Goal: Task Accomplishment & Management: Manage account settings

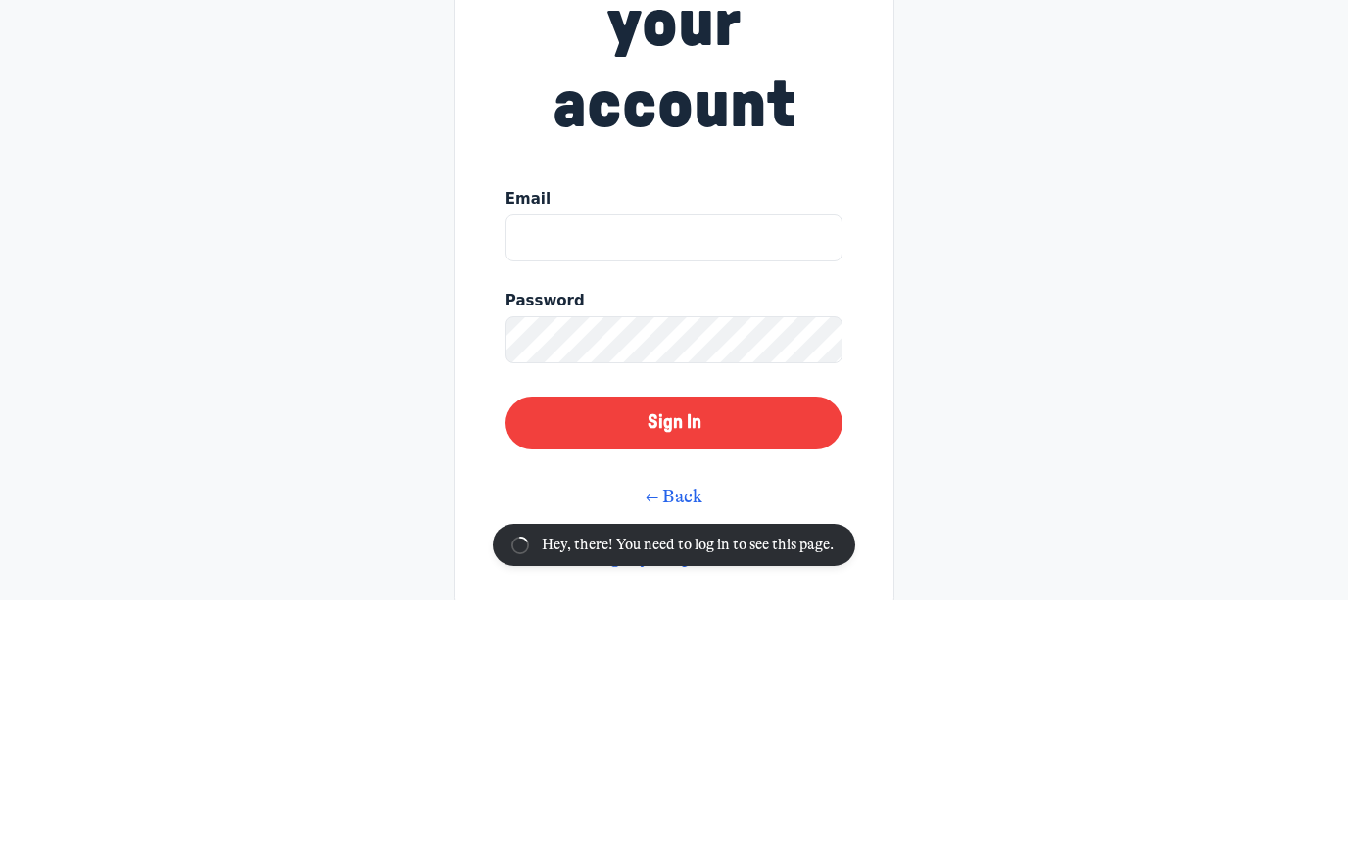
scroll to position [246, 0]
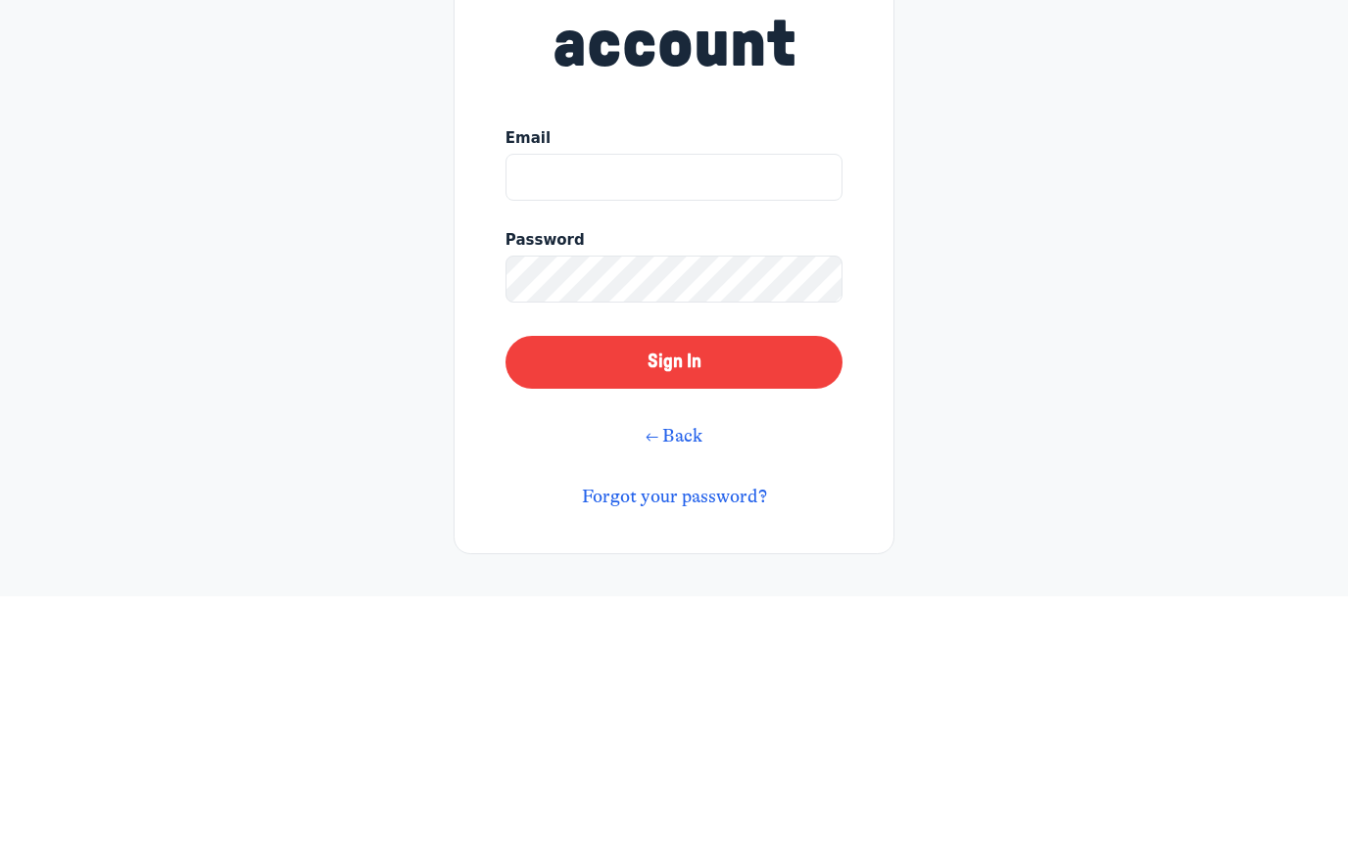
type input "[EMAIL_ADDRESS][DOMAIN_NAME]"
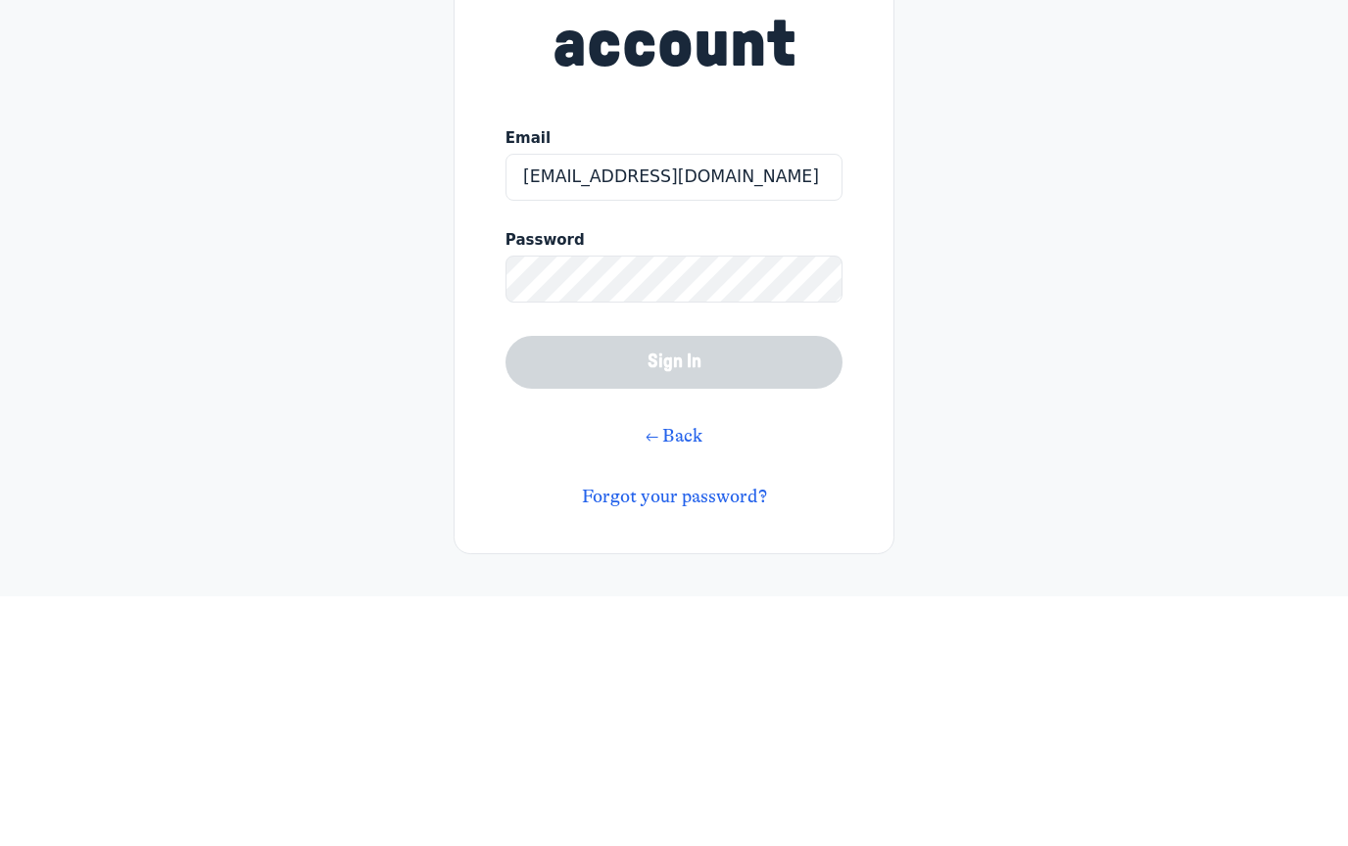
scroll to position [107, 0]
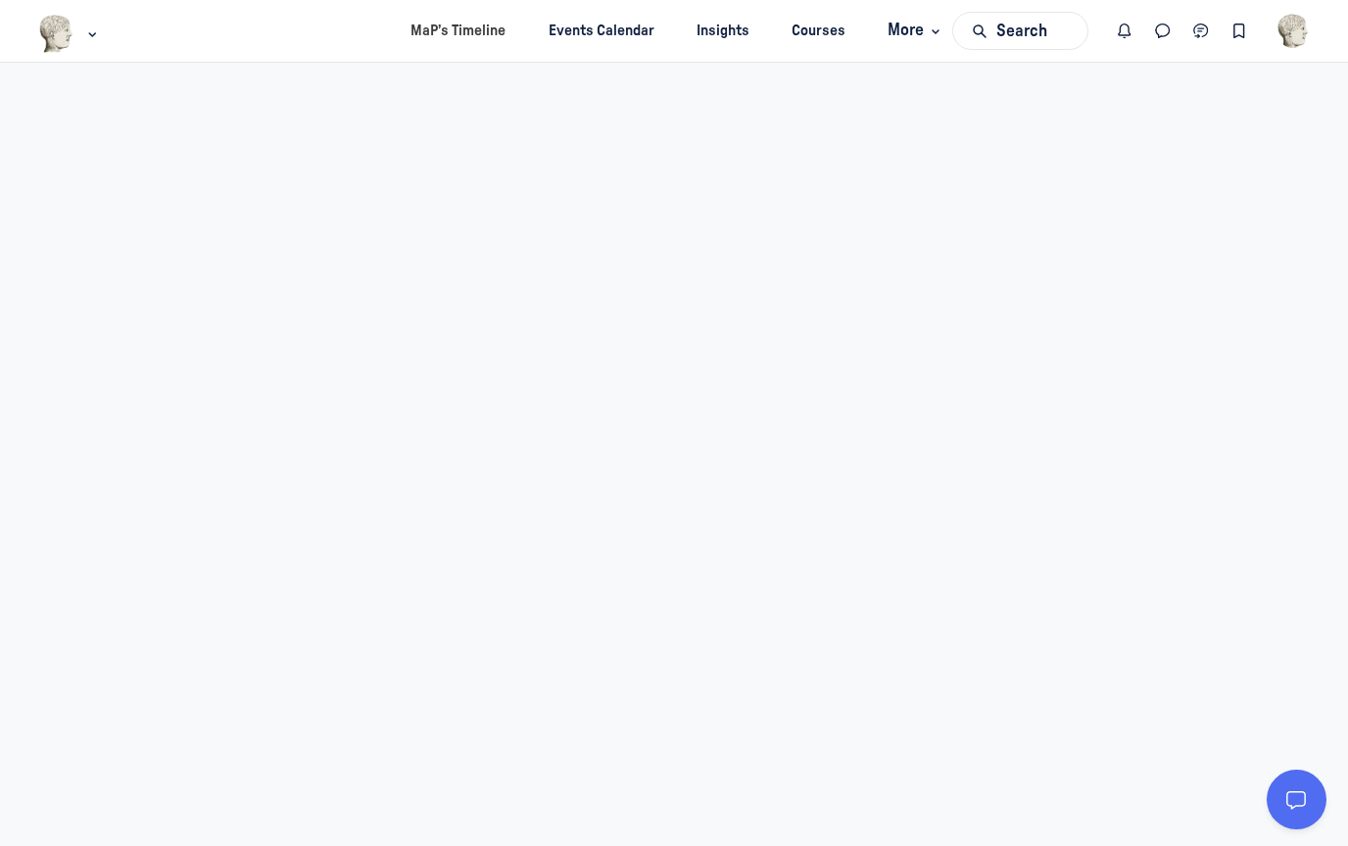
click at [1317, 23] on ul "MaP’s Timeline Events Calendar Insights Courses More" at bounding box center [674, 31] width 1348 height 62
click at [1305, 44] on img "User menu options" at bounding box center [1293, 31] width 34 height 34
click at [1164, 338] on span "Sign out" at bounding box center [1161, 333] width 49 height 21
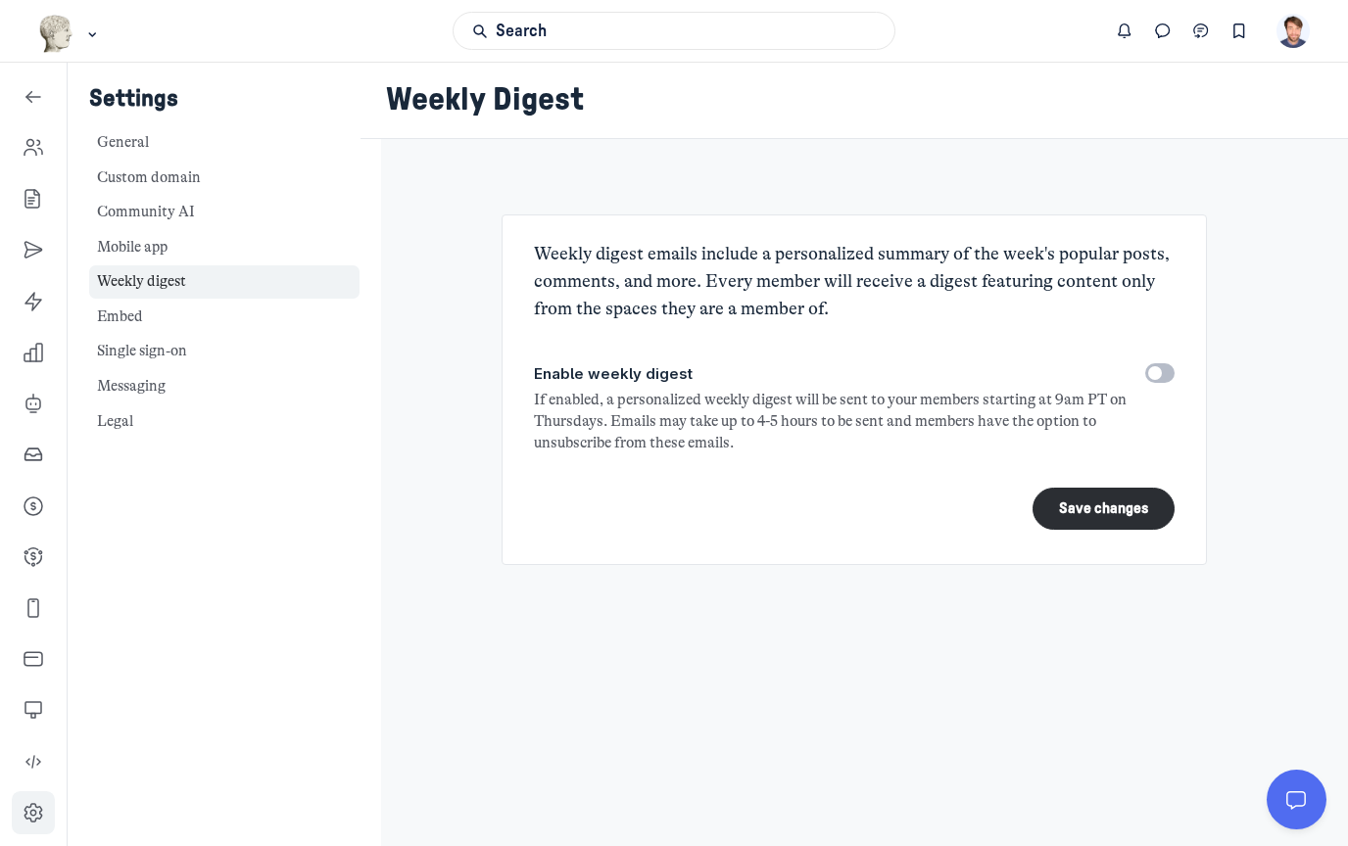
scroll to position [6479, 2814]
click at [39, 699] on link "Left Sidebar" at bounding box center [33, 710] width 43 height 43
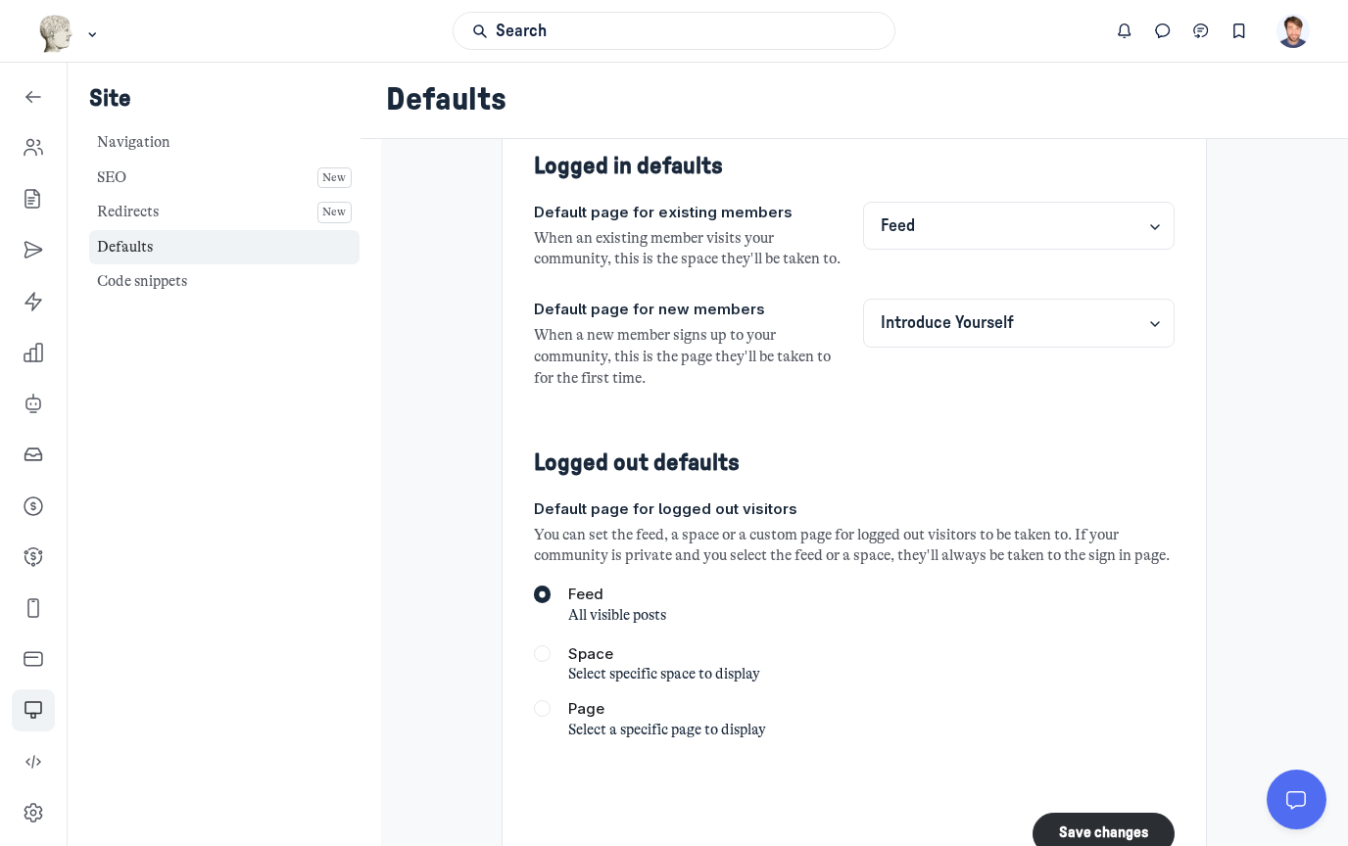
scroll to position [282, 0]
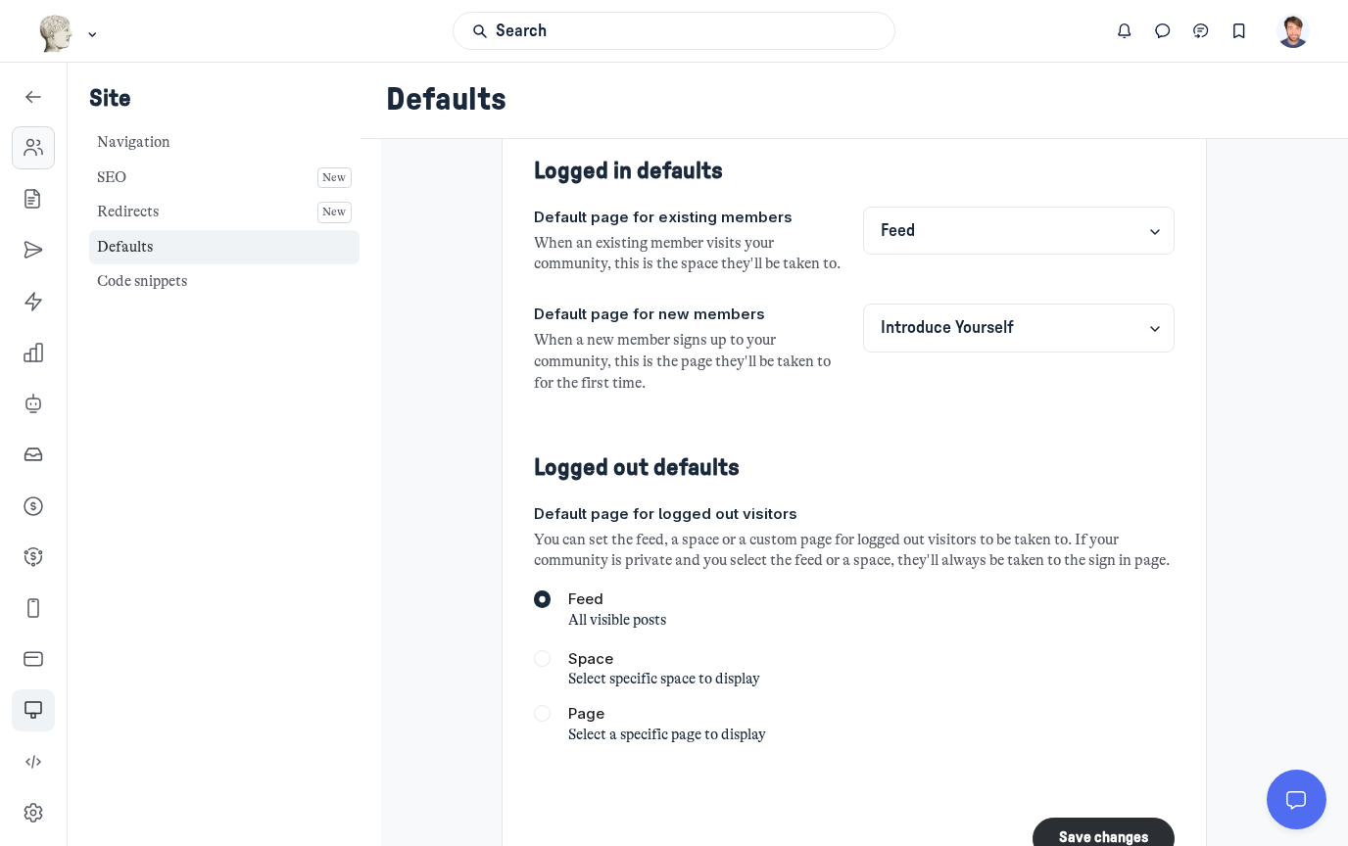
click at [44, 156] on link "Left Sidebar" at bounding box center [33, 147] width 43 height 43
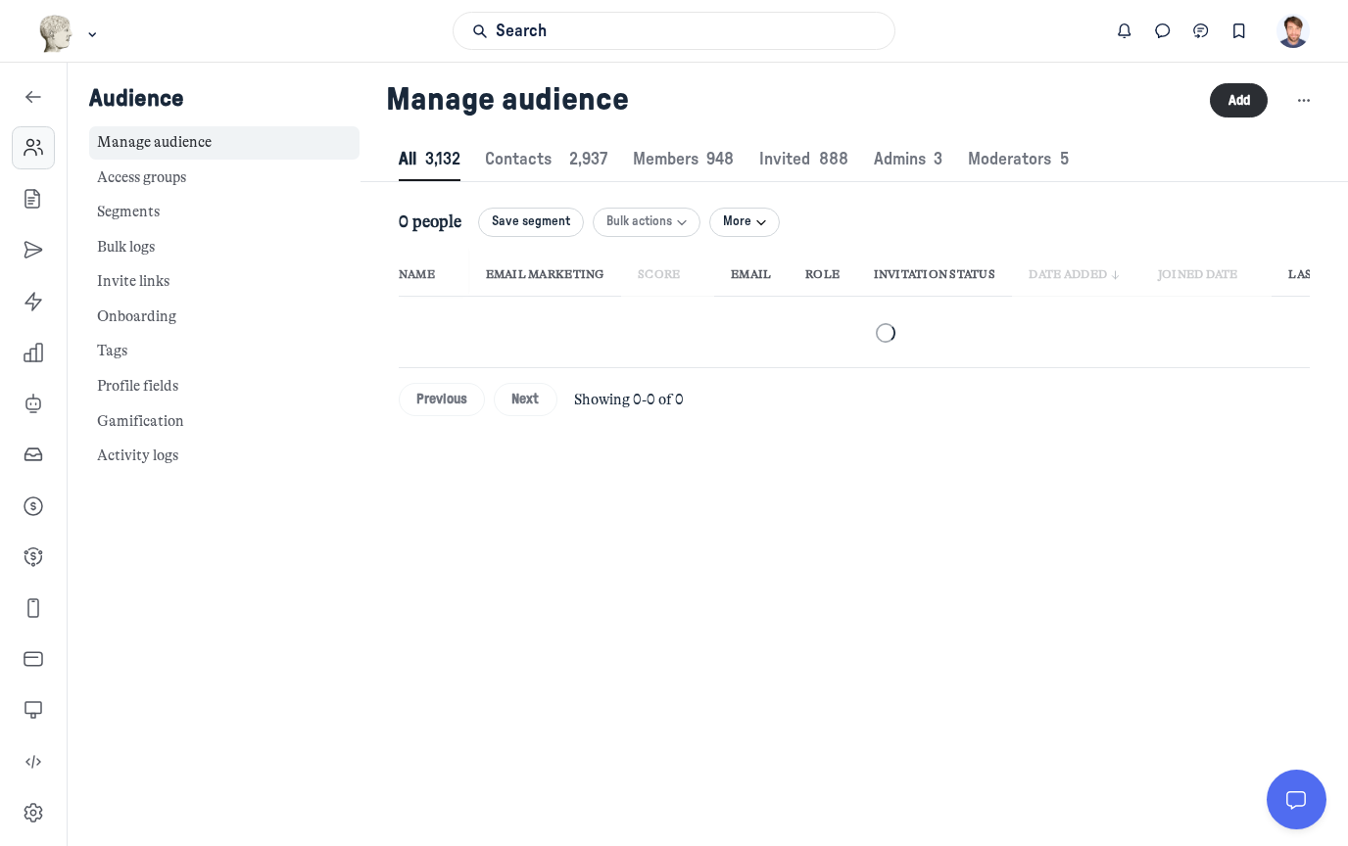
scroll to position [2662, 6616]
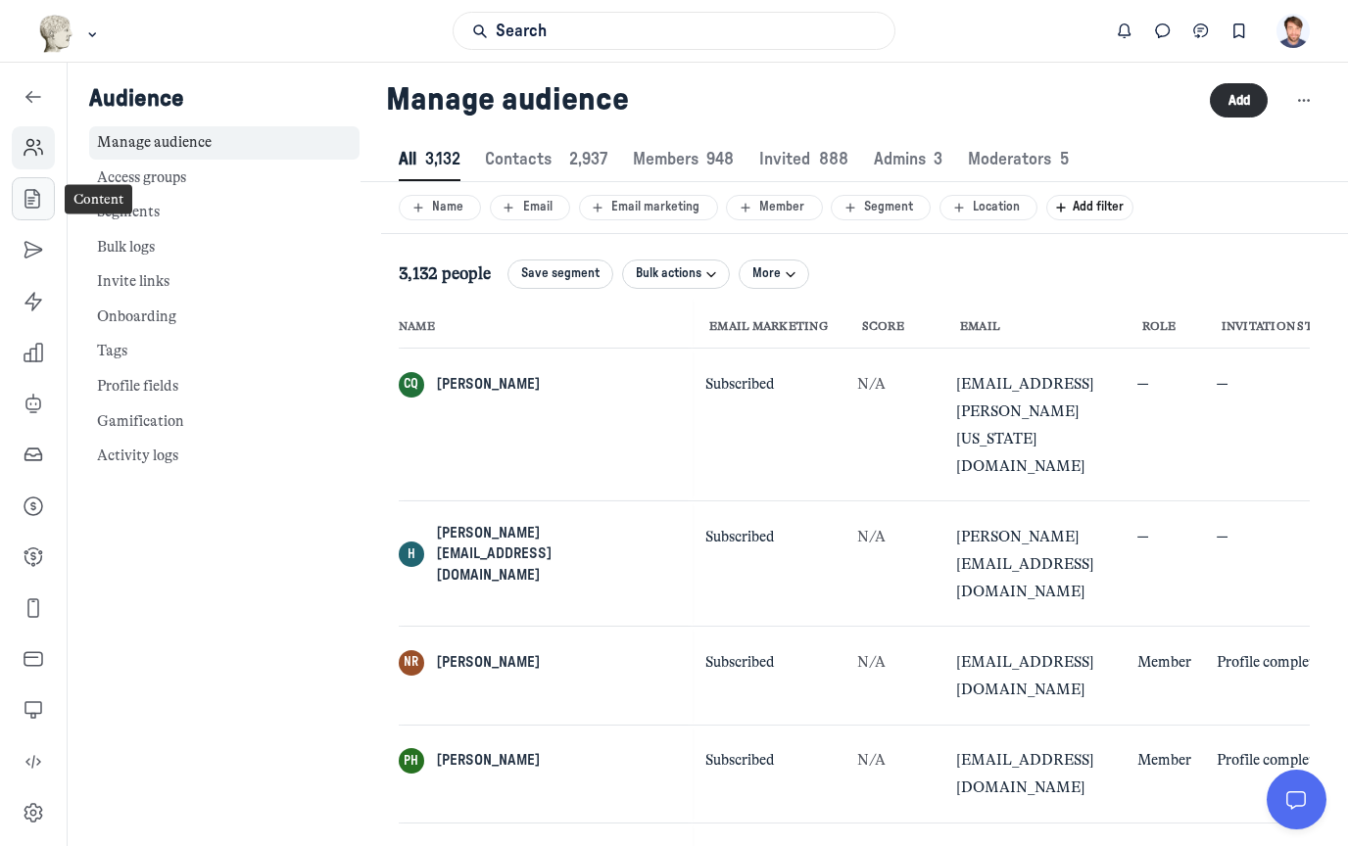
click at [43, 216] on link "Left Sidebar" at bounding box center [33, 198] width 43 height 43
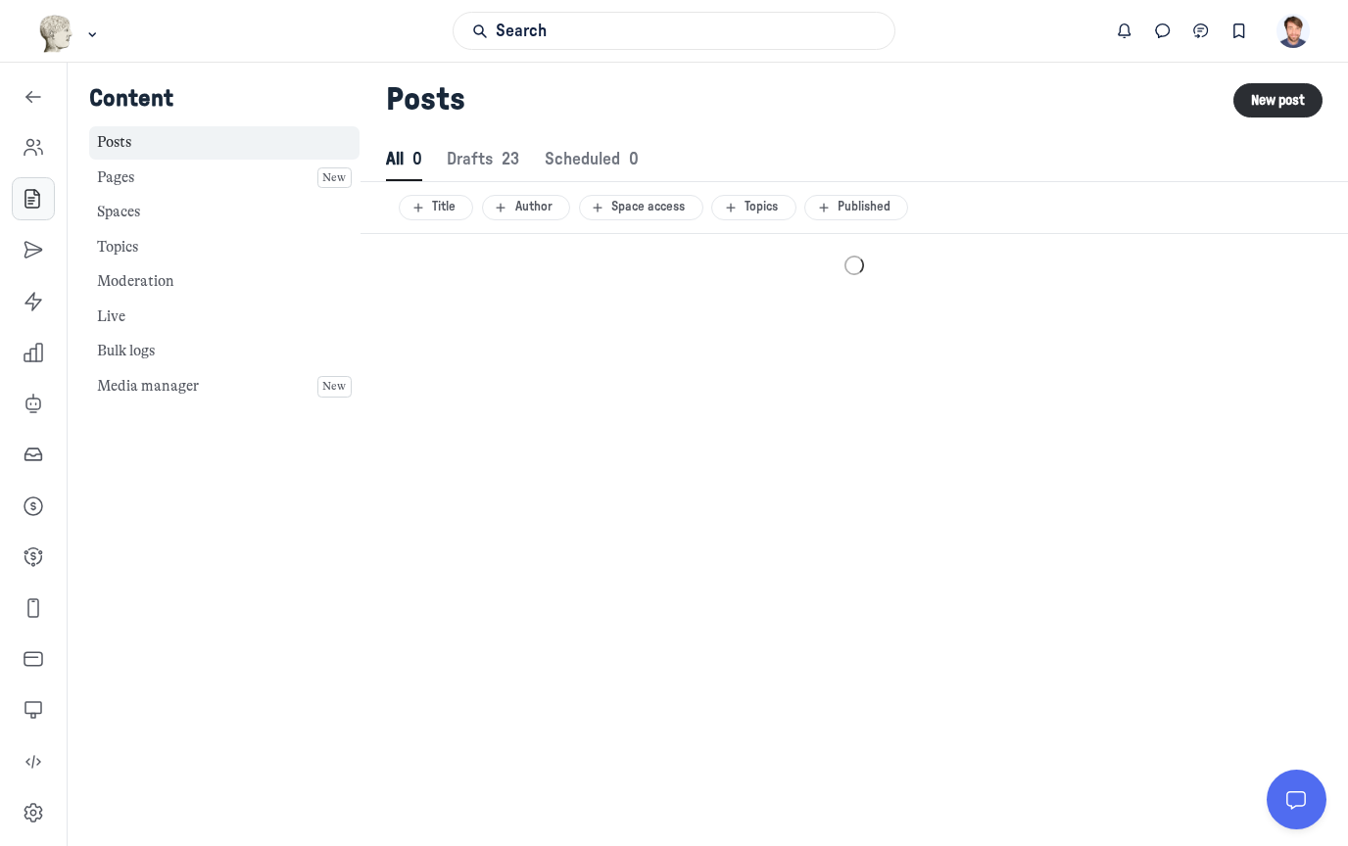
scroll to position [2666, 6732]
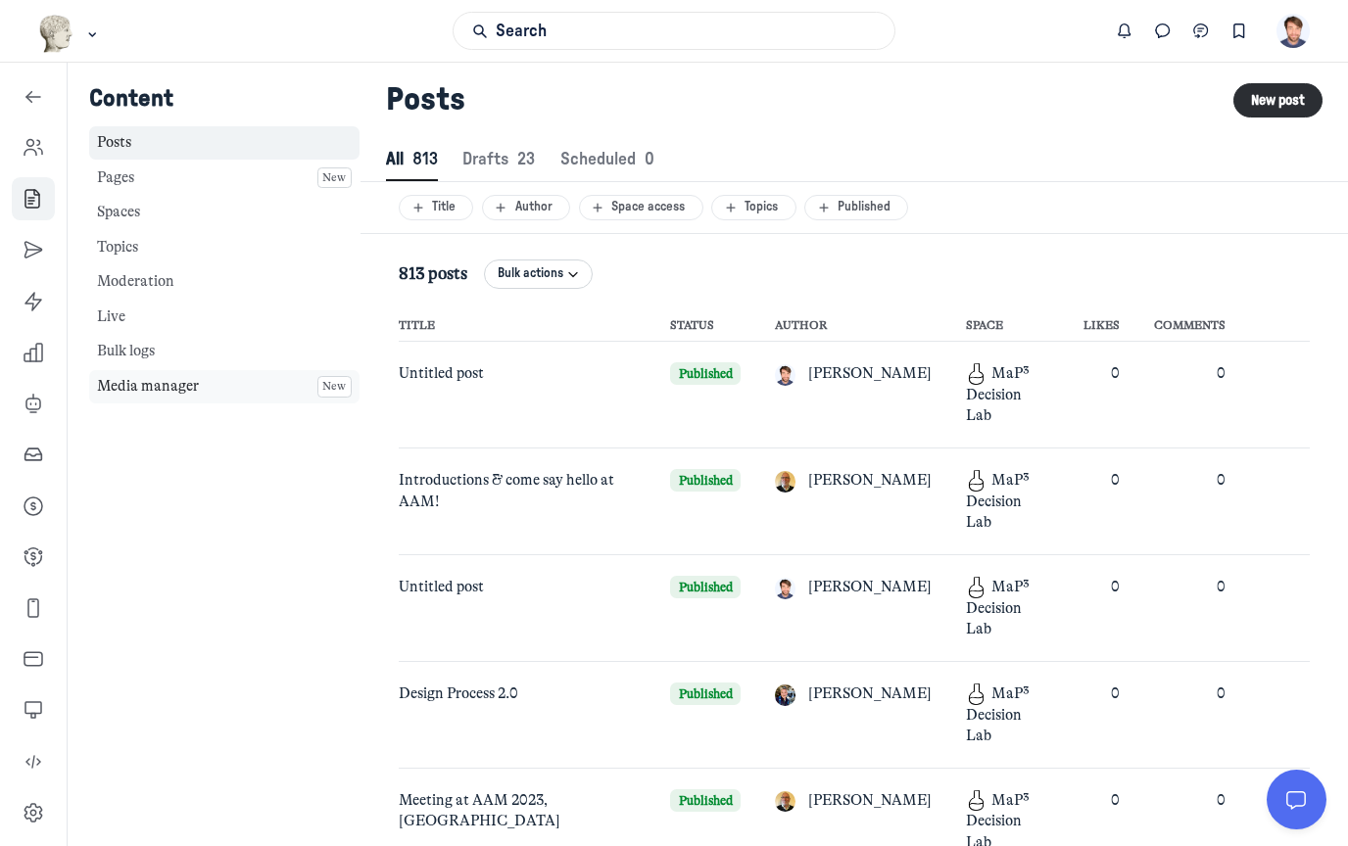
click at [172, 386] on link "Media manager New" at bounding box center [224, 387] width 270 height 34
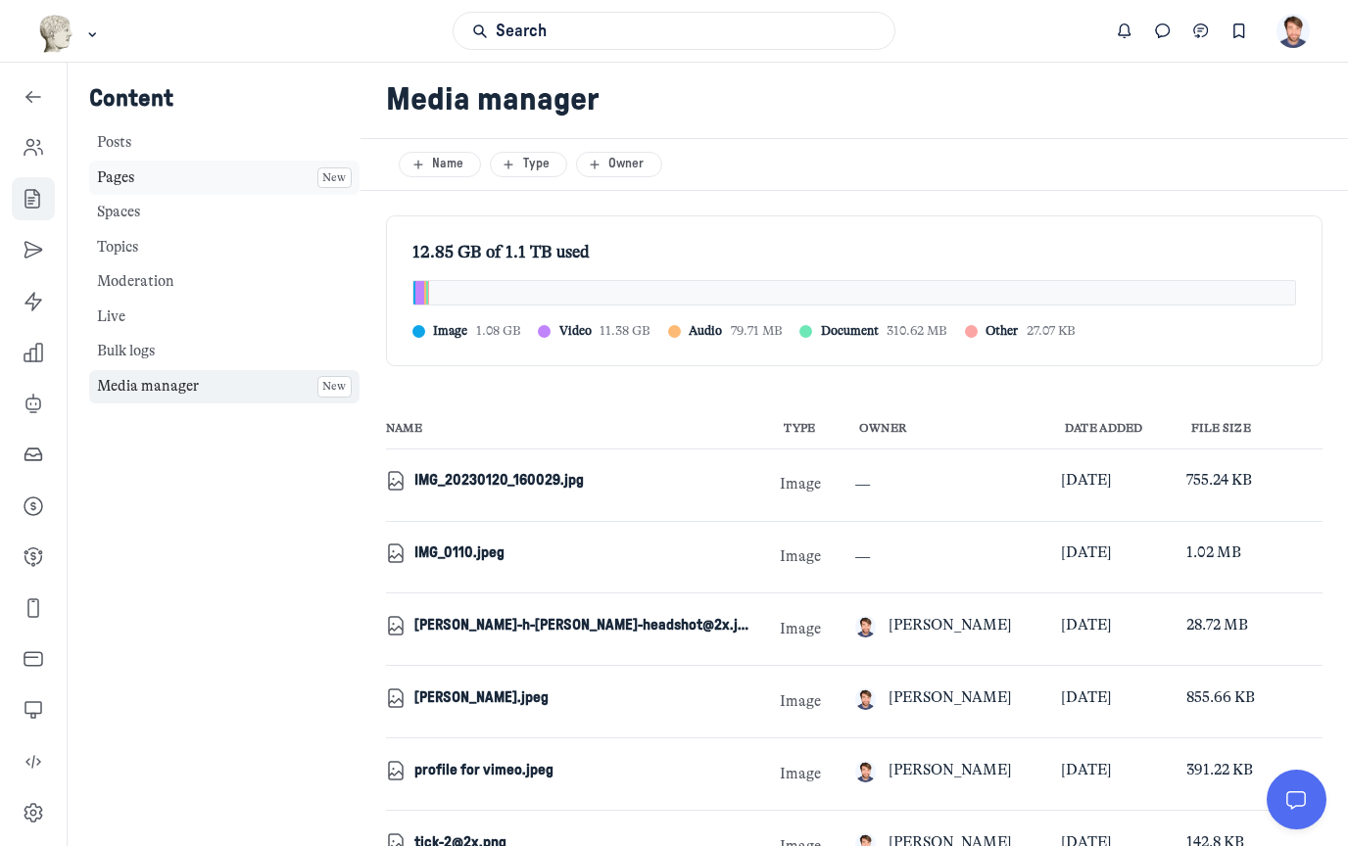
click at [180, 181] on link "Pages New" at bounding box center [224, 178] width 270 height 34
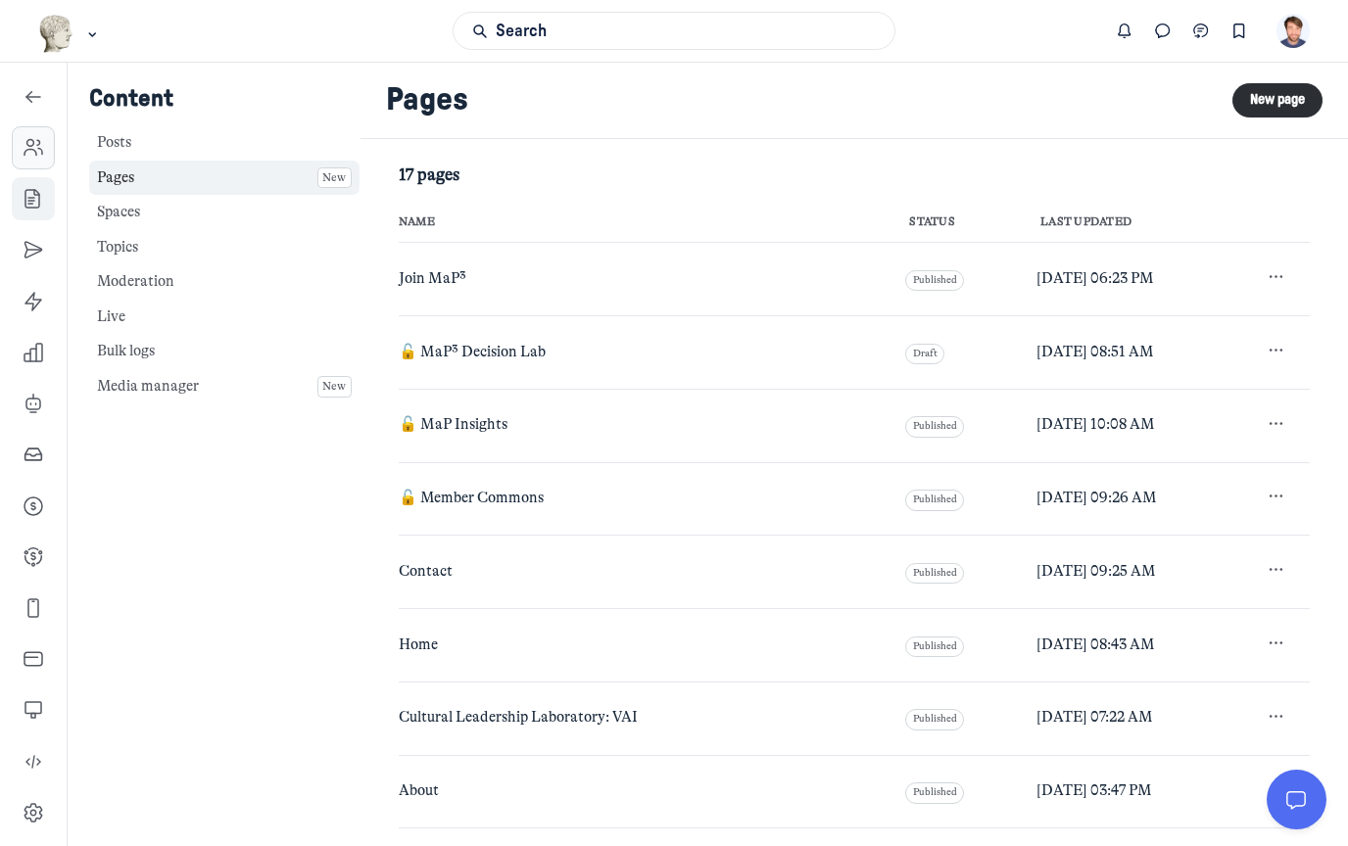
click at [38, 138] on icon "Left Sidebar" at bounding box center [34, 148] width 20 height 20
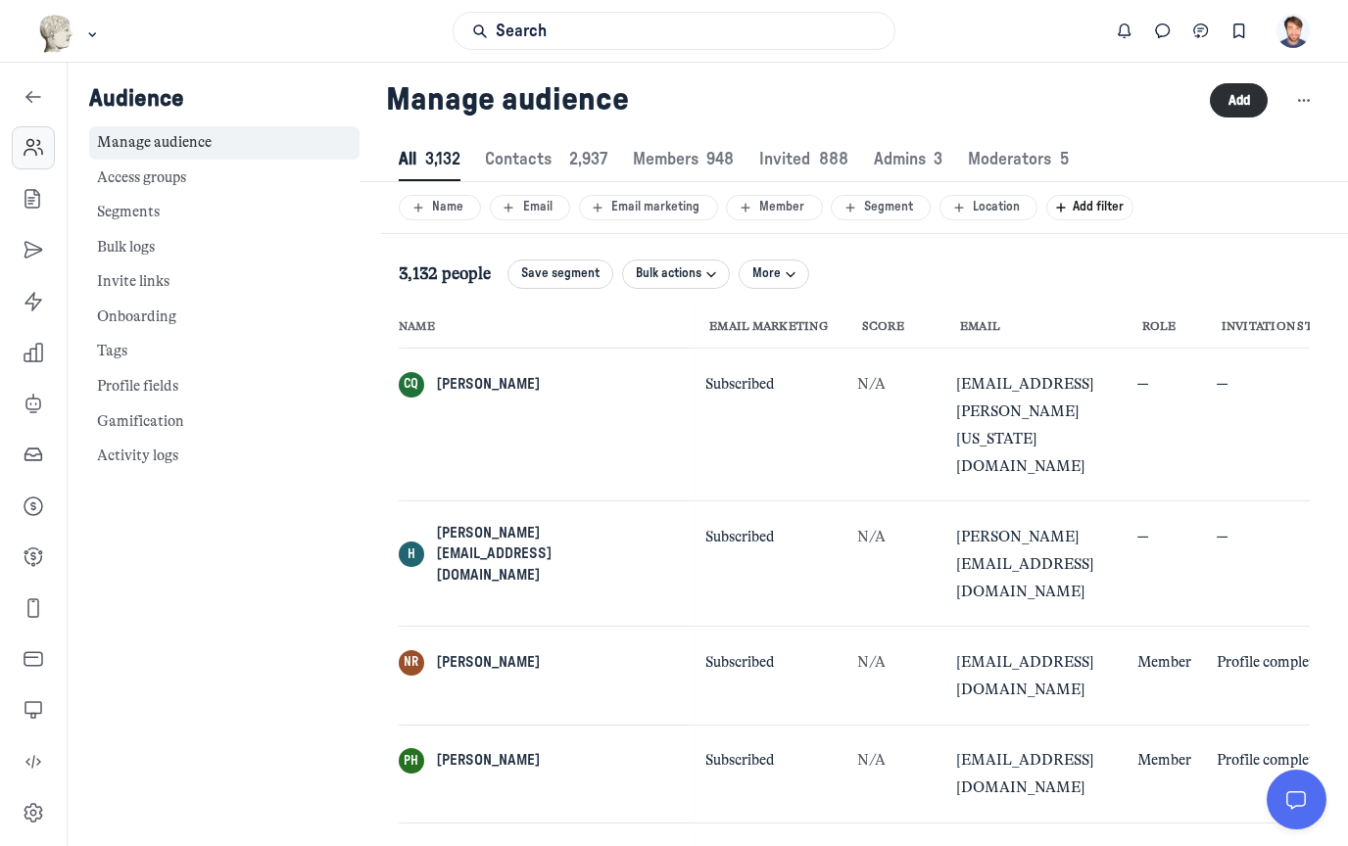
scroll to position [2662, 6616]
click at [26, 714] on use "Left Sidebar" at bounding box center [33, 710] width 16 height 16
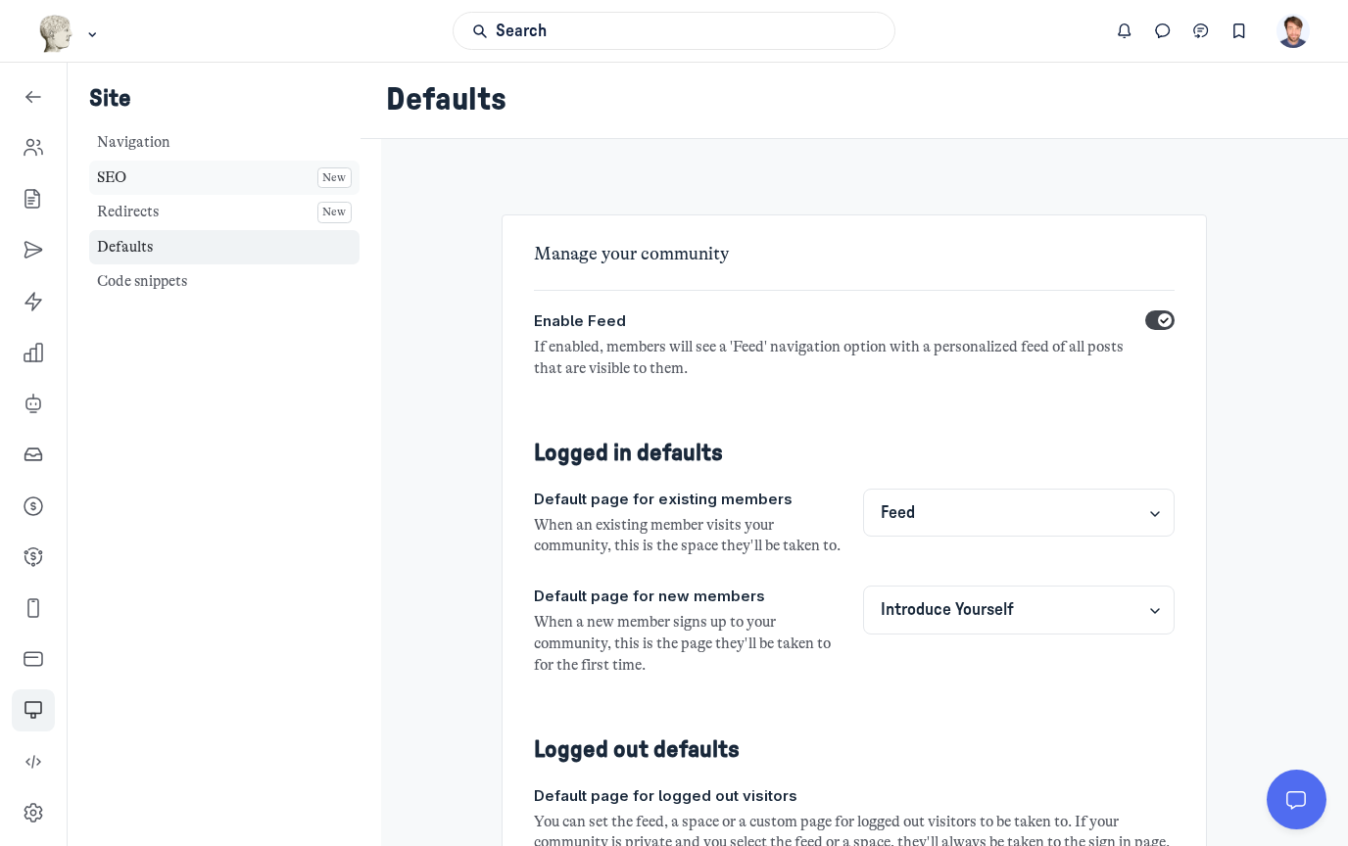
click at [180, 190] on link "SEO New" at bounding box center [224, 178] width 270 height 34
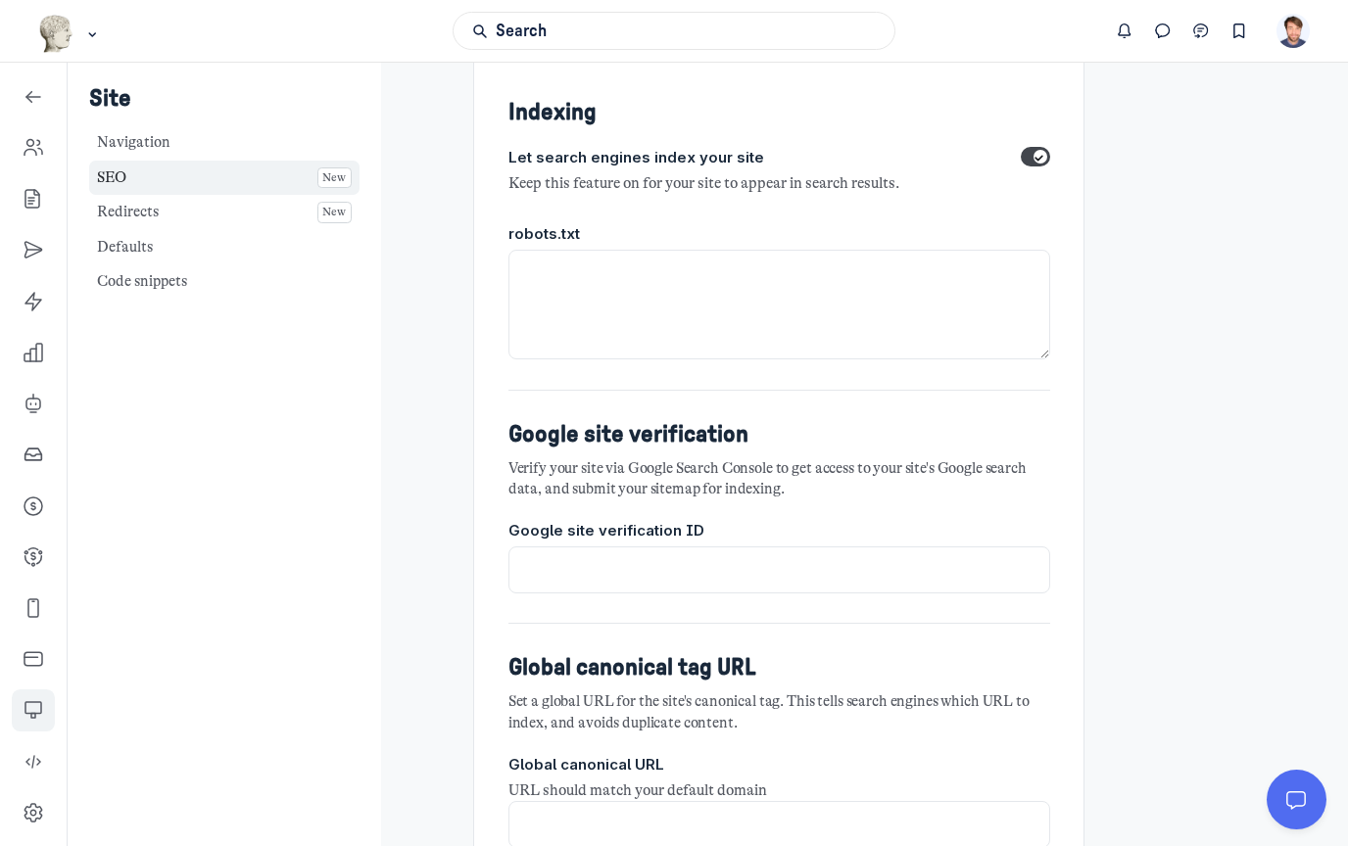
scroll to position [65, 0]
click at [0, 0] on html "Search KB M Museums as Progress Site Navigation SEO New Redirects New Defaults …" at bounding box center [674, 423] width 1348 height 846
click at [636, 801] on input at bounding box center [779, 824] width 542 height 47
paste input "[URL][DOMAIN_NAME]"
type input "[URL][DOMAIN_NAME]"
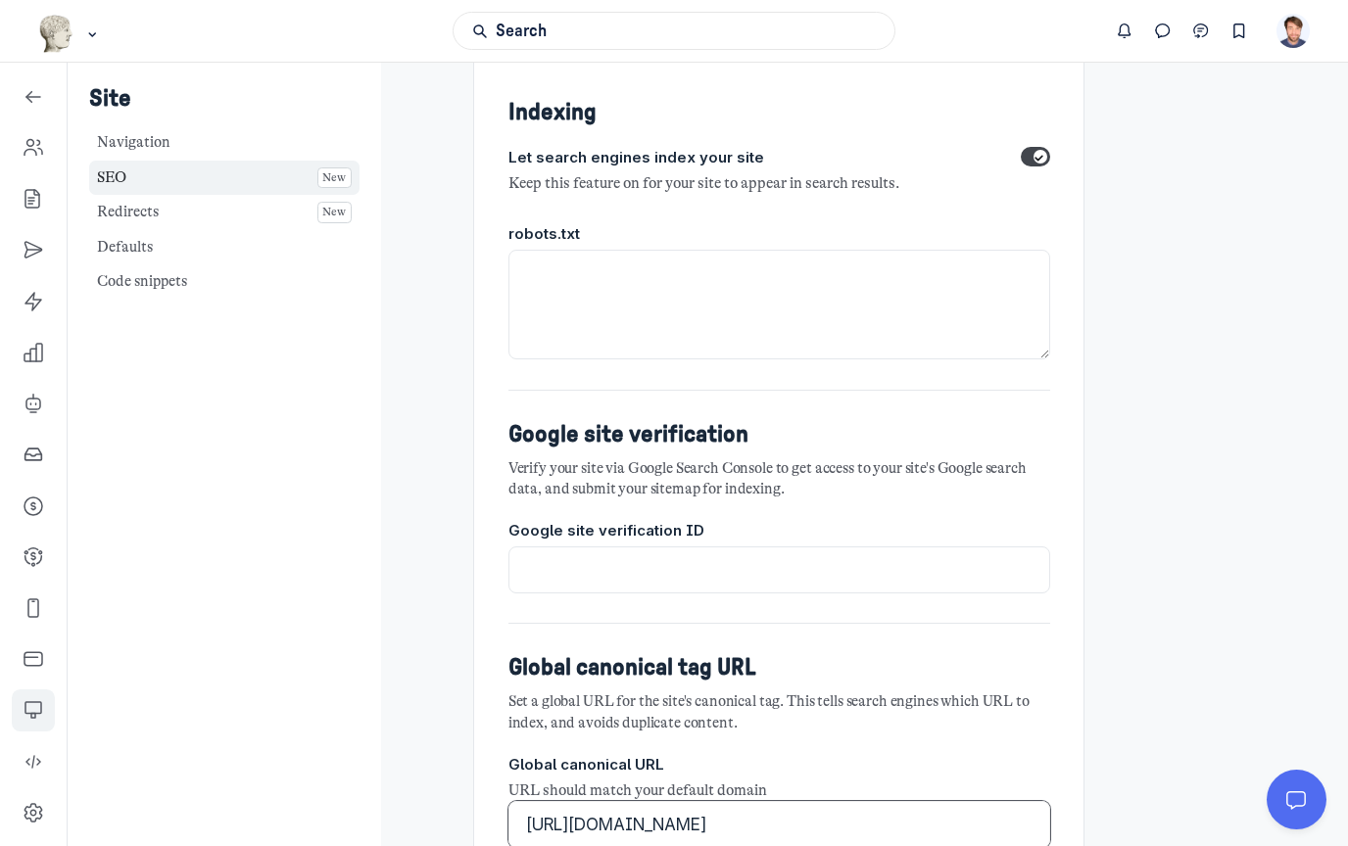
click at [585, 801] on input "[URL][DOMAIN_NAME]" at bounding box center [779, 824] width 542 height 47
click at [356, 705] on div "Site Navigation SEO New Redirects New Defaults Code snippets" at bounding box center [224, 486] width 313 height 846
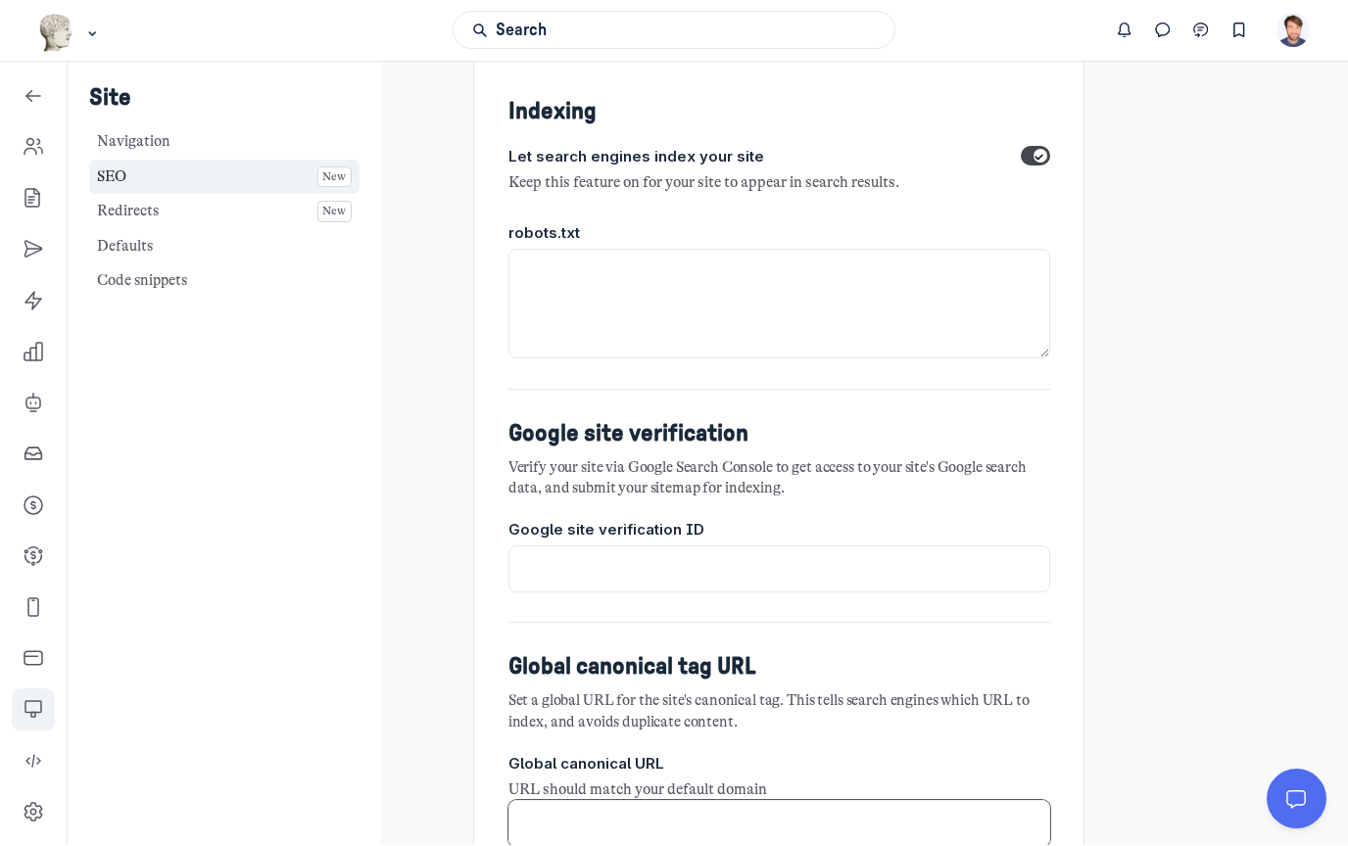
click at [693, 818] on input at bounding box center [779, 824] width 542 height 47
paste input "[URL][DOMAIN_NAME]"
type input "[URL][DOMAIN_NAME]"
click at [0, 0] on html "Search KB M Museums as Progress Site Navigation SEO New Redirects New Defaults …" at bounding box center [674, 423] width 1348 height 846
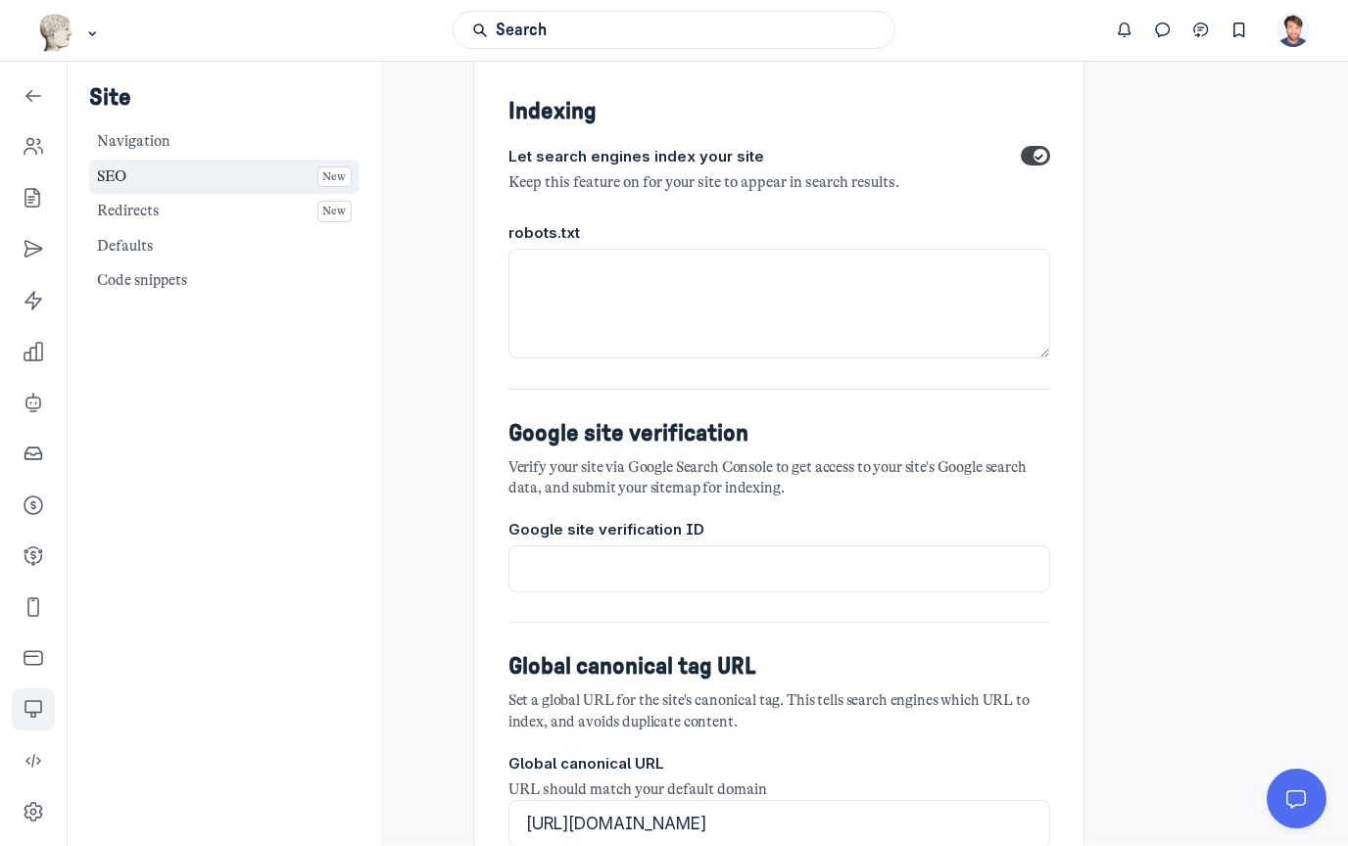
click at [1155, 493] on form "Search engine optimization Indexing Let search engines index your site Keep thi…" at bounding box center [854, 471] width 762 height 927
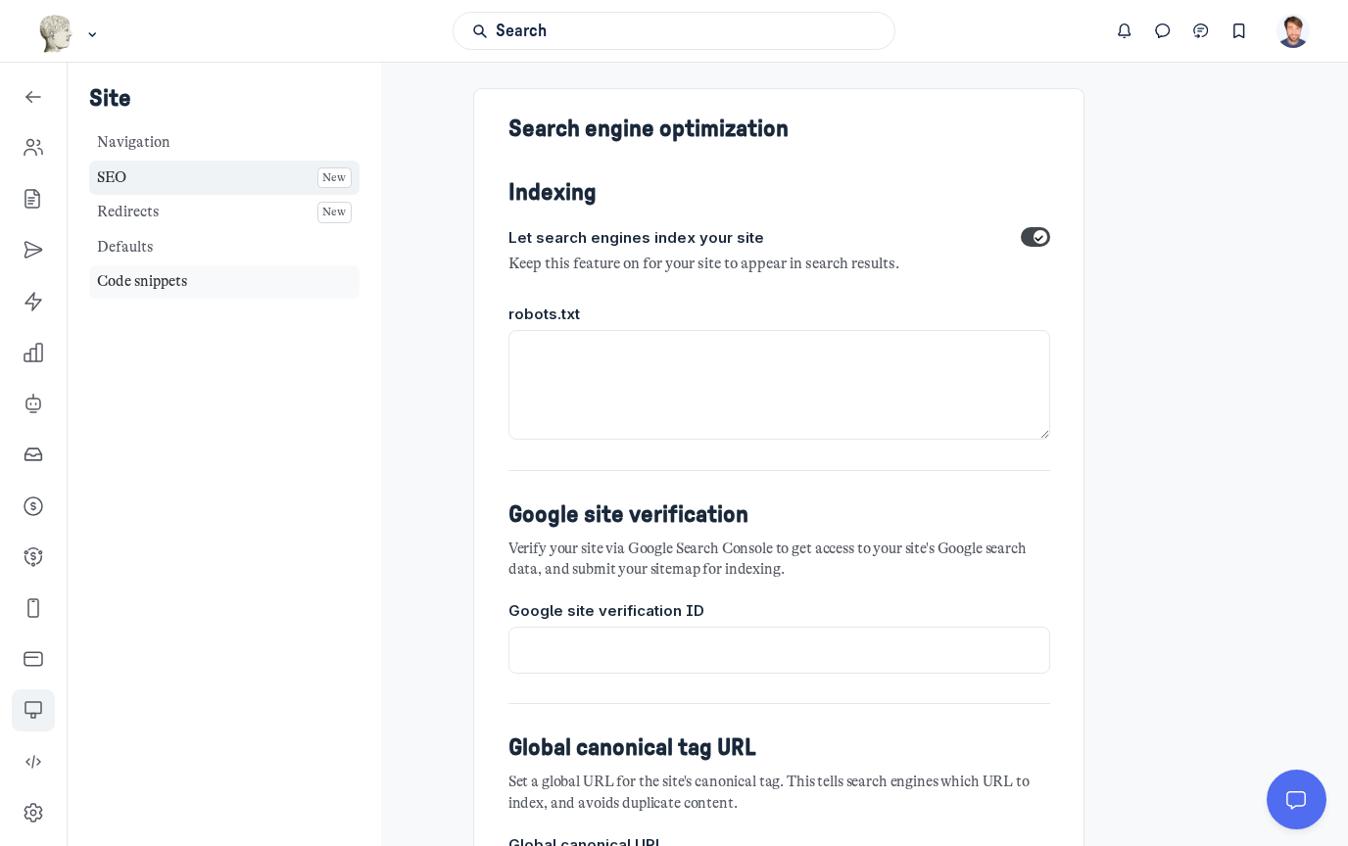
click at [149, 280] on link "Code snippets" at bounding box center [224, 282] width 270 height 34
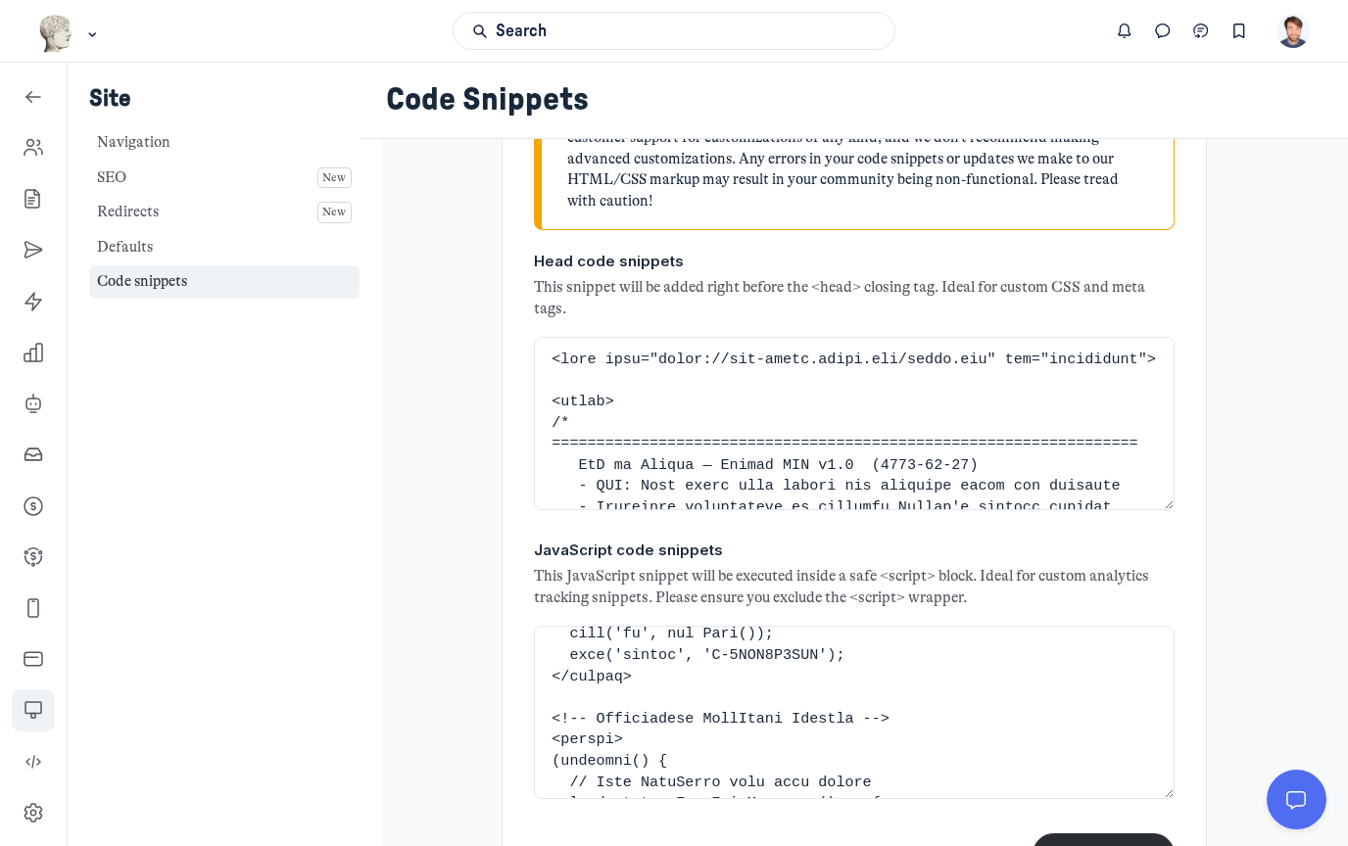
scroll to position [142, 0]
click at [656, 626] on textarea "JavaScript code snippets" at bounding box center [854, 712] width 641 height 173
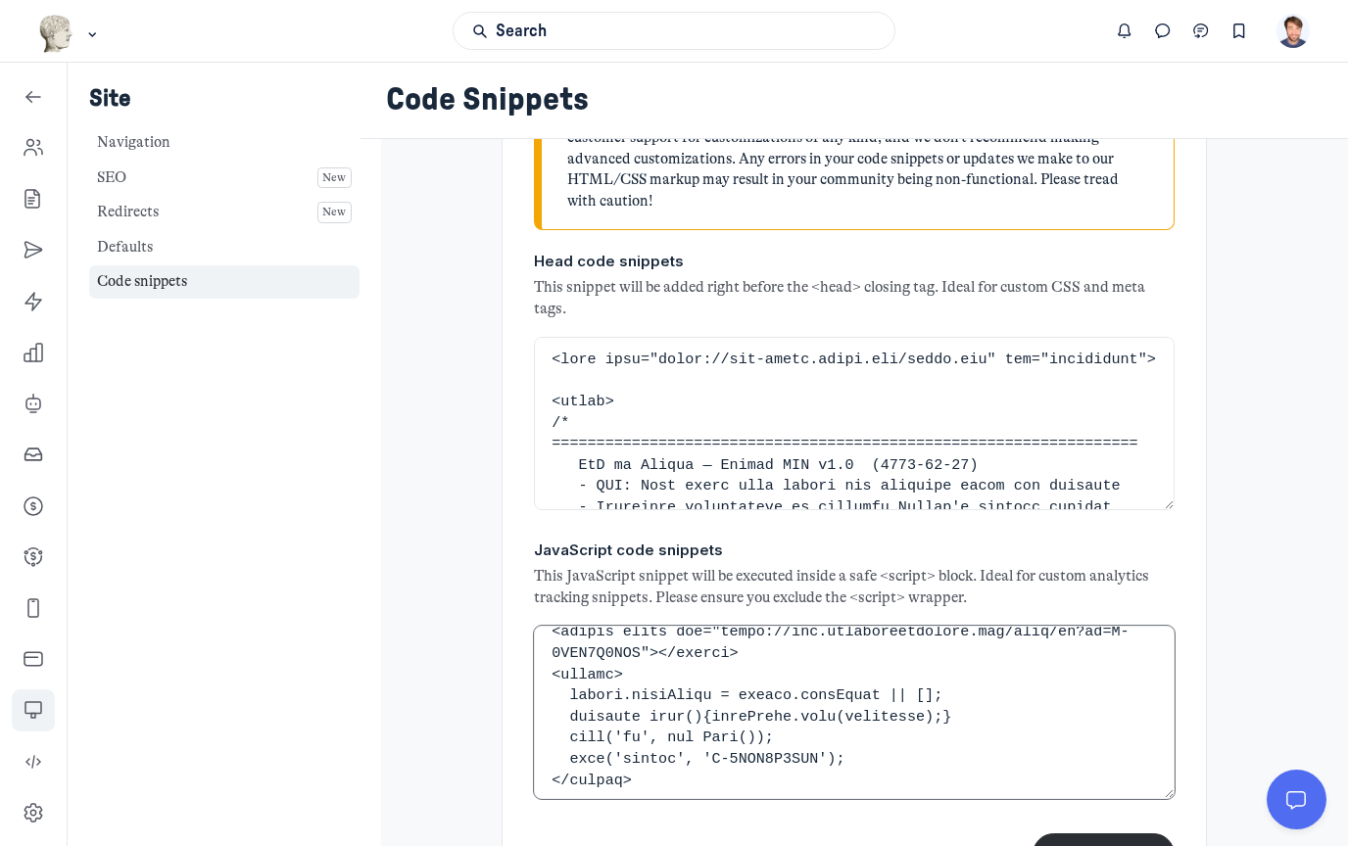
scroll to position [0, 0]
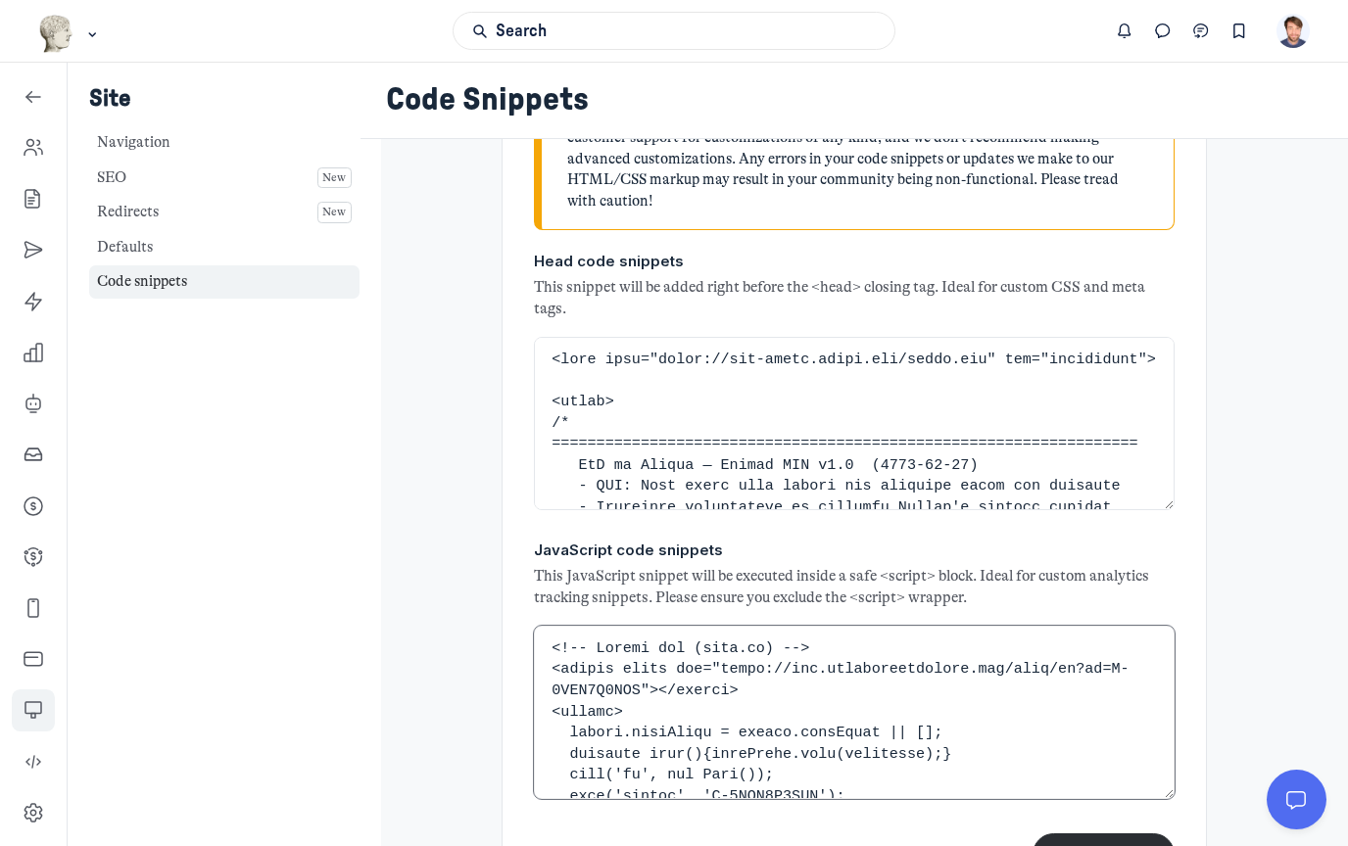
drag, startPoint x: 647, startPoint y: 558, endPoint x: 547, endPoint y: 468, distance: 134.5
click at [547, 519] on div "JavaScript code snippets This JavaScript snippet will be executed inside a safe…" at bounding box center [854, 663] width 641 height 289
paste textarea "L3B2S6HL8G"></script> <script> window.dataLayer = window.dataLayer || []; funct…"
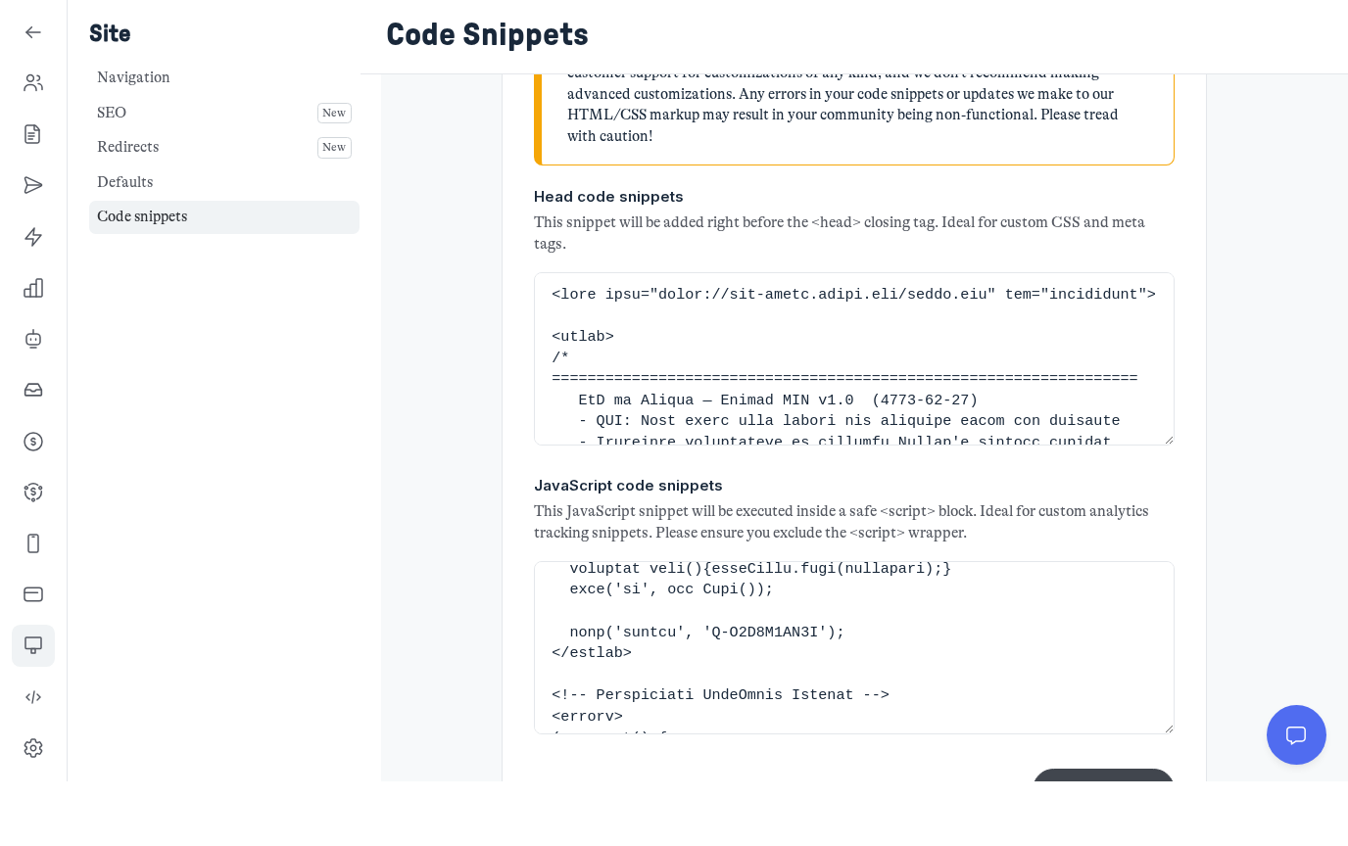
click at [1108, 833] on button "Save changes" at bounding box center [1103, 854] width 142 height 42
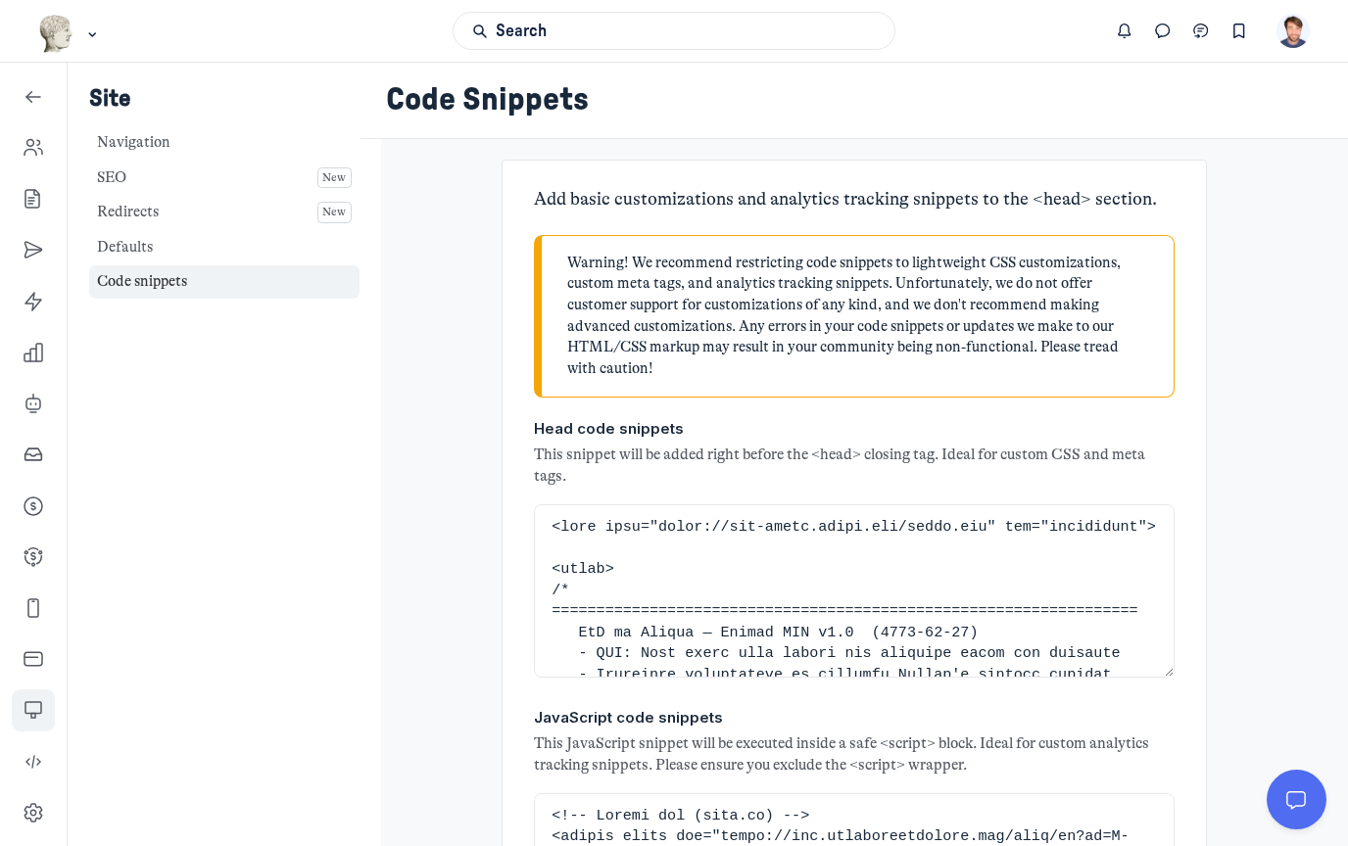
scroll to position [6479, 2814]
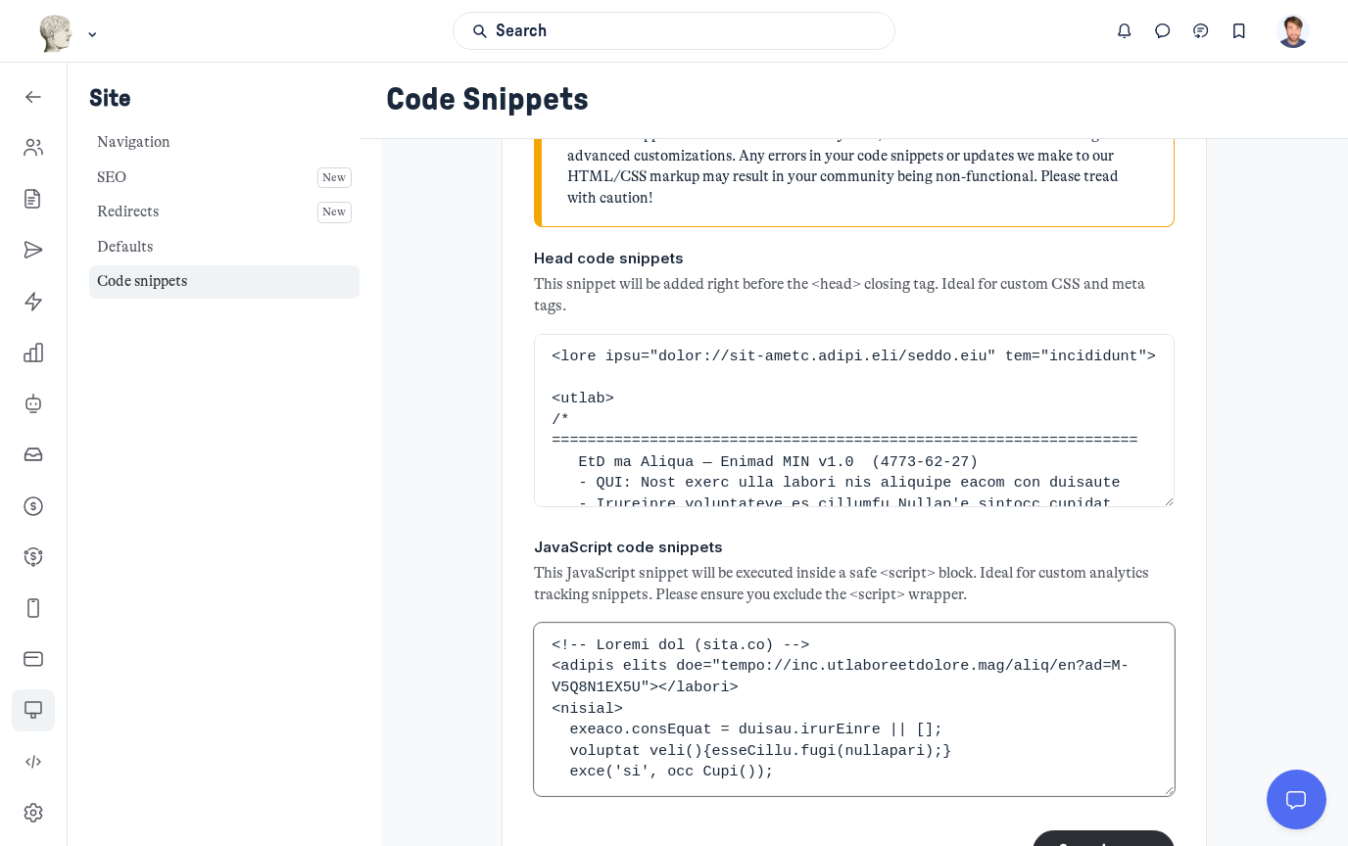
click at [1124, 623] on textarea "JavaScript code snippets" at bounding box center [854, 709] width 641 height 173
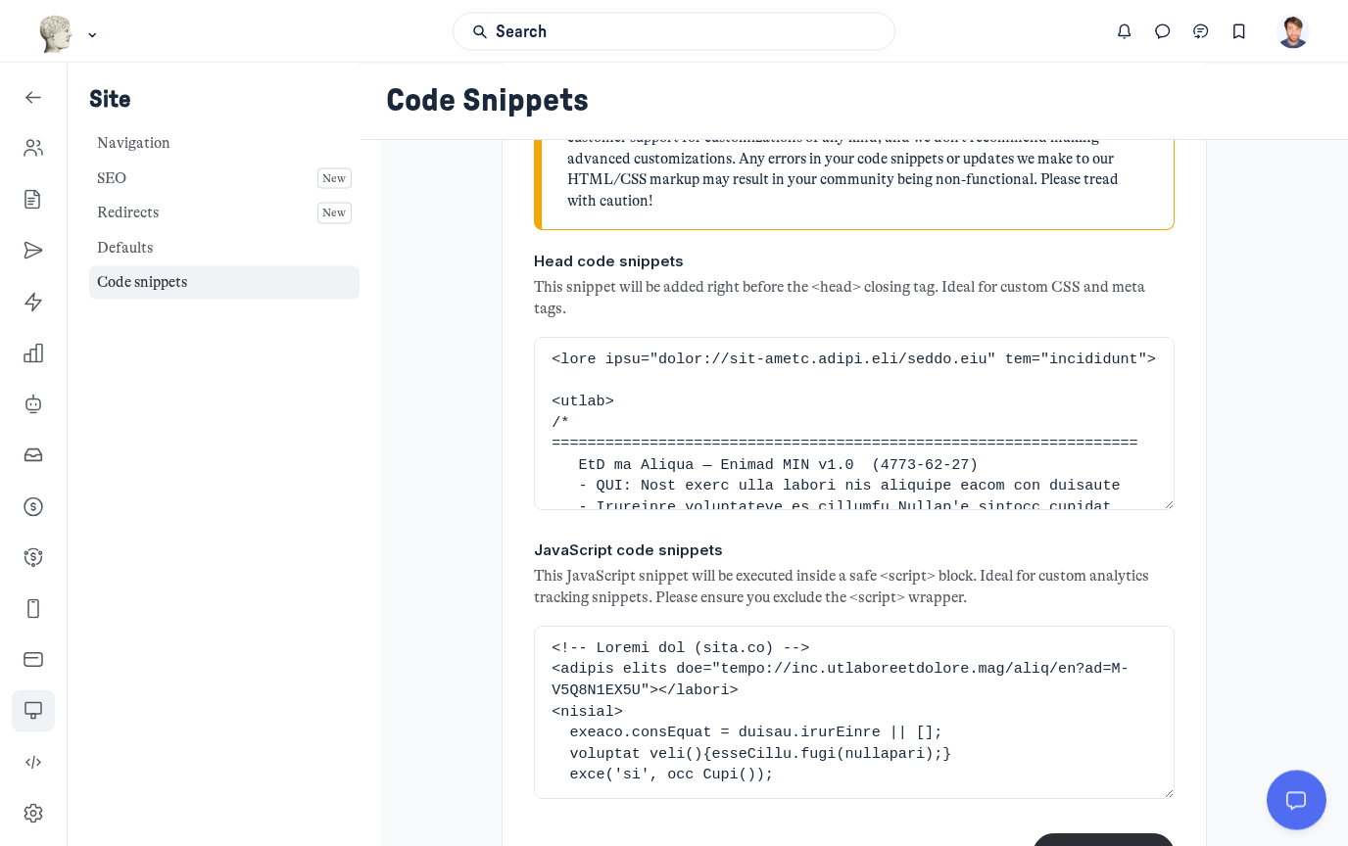
click at [1255, 611] on div "Add basic customizations and analytics tracking snippets to the <head> section.…" at bounding box center [854, 451] width 872 height 918
click at [967, 654] on textarea "JavaScript code snippets" at bounding box center [854, 712] width 641 height 173
click at [1280, 491] on div "Add basic customizations and analytics tracking snippets to the <head> section.…" at bounding box center [854, 451] width 872 height 918
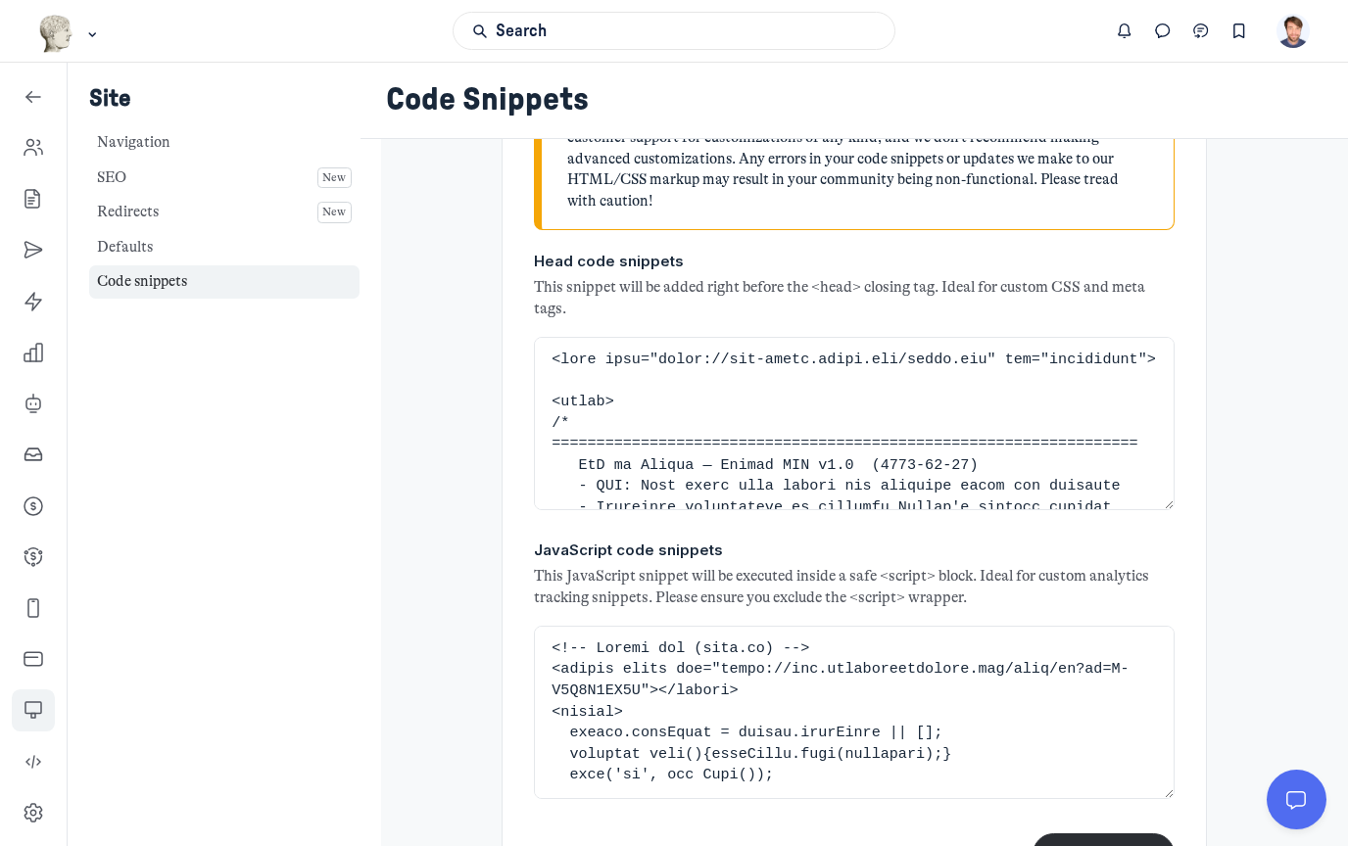
click at [1198, 545] on div "Add basic customizations and analytics tracking snippets to the <head> section.…" at bounding box center [853, 451] width 705 height 918
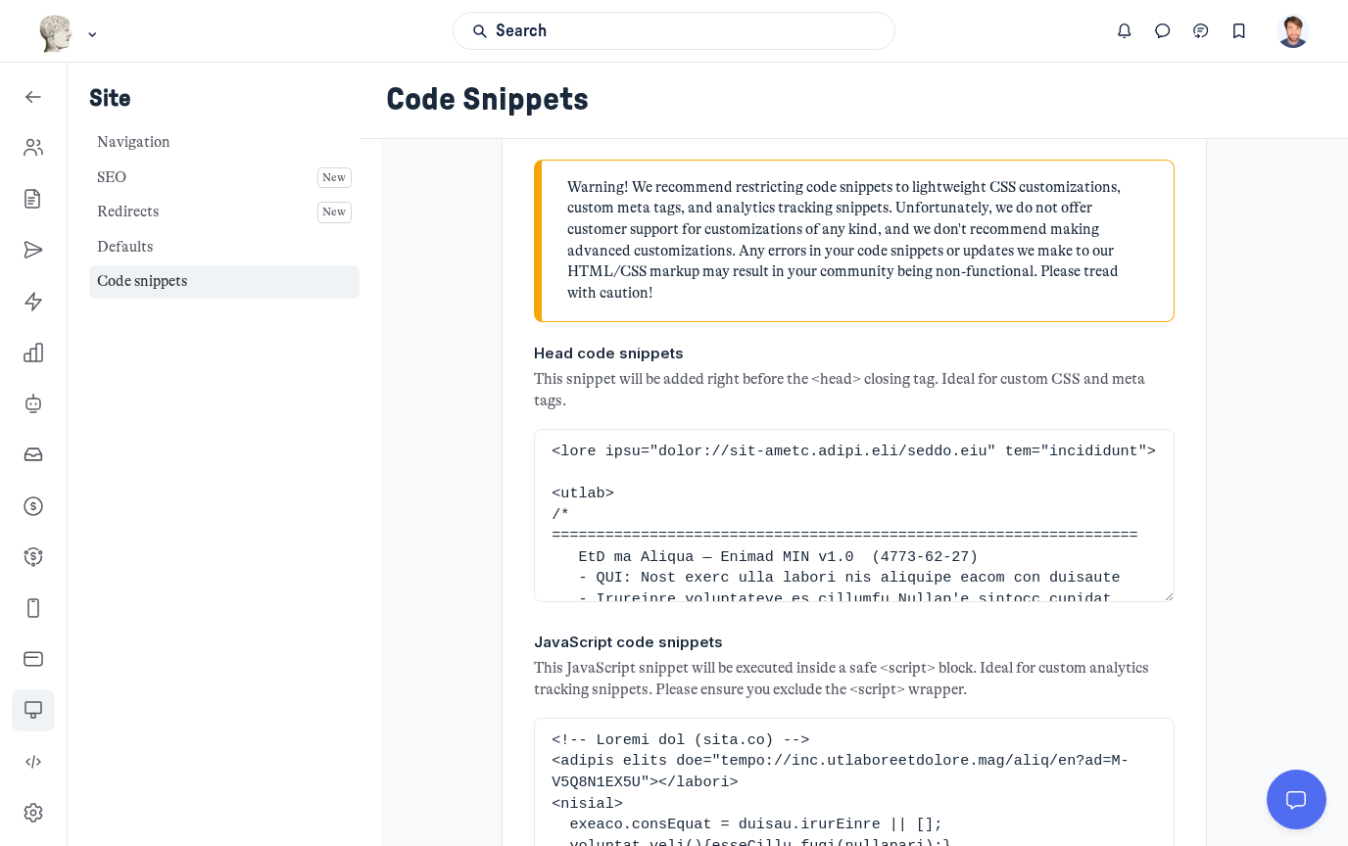
scroll to position [204, 0]
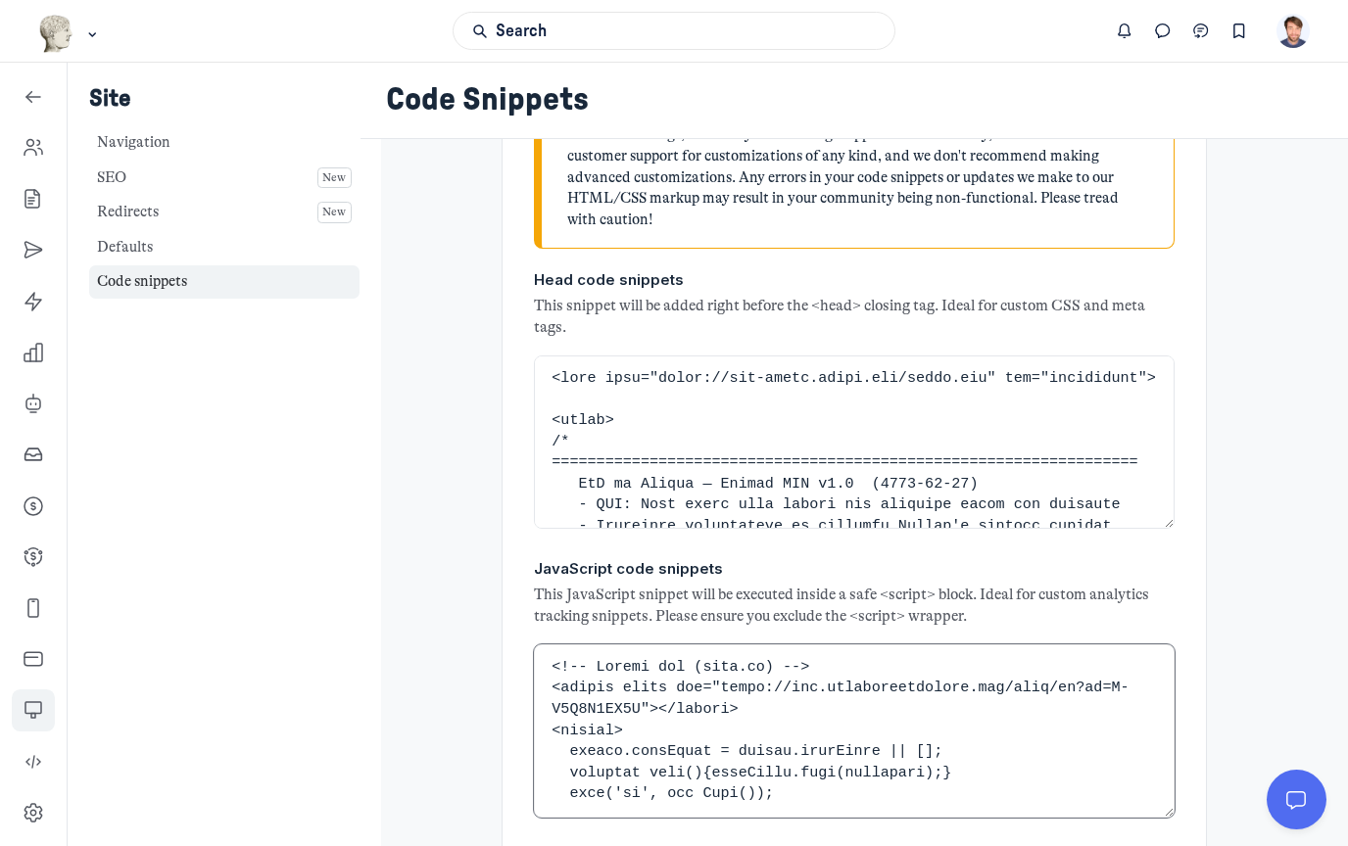
click at [561, 644] on textarea "JavaScript code snippets" at bounding box center [854, 730] width 641 height 173
click at [565, 644] on textarea "JavaScript code snippets" at bounding box center [854, 730] width 641 height 173
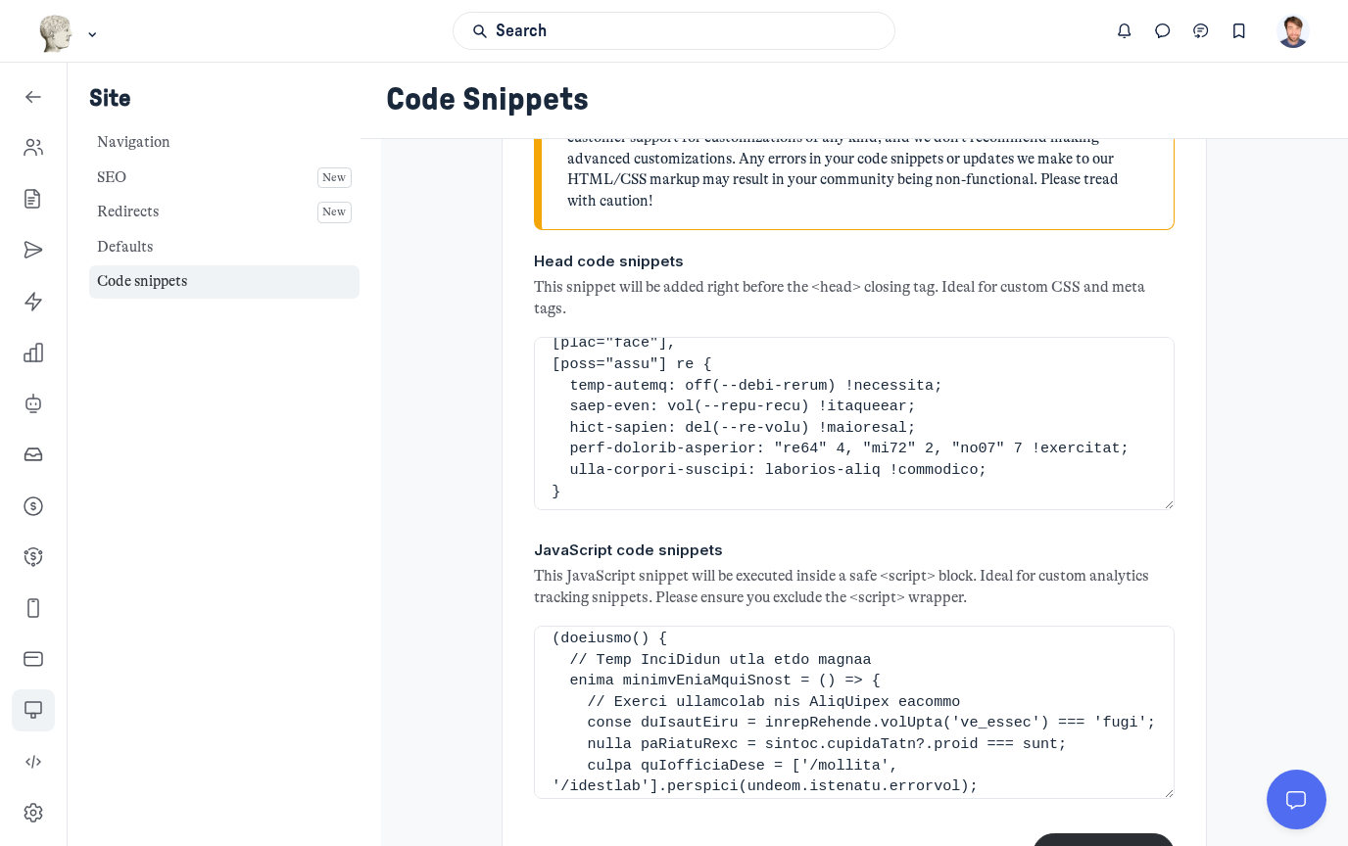
scroll to position [61, 0]
type textarea "<!-- Conditional FullStory Loading --> <script> (function() { // Load FullStory…"
click at [890, 346] on textarea "Head code snippets" at bounding box center [854, 423] width 641 height 173
paste textarea "<!-- Google tag (gtag.js) --> <script async src="[URL][DOMAIN_NAME]"></script> …"
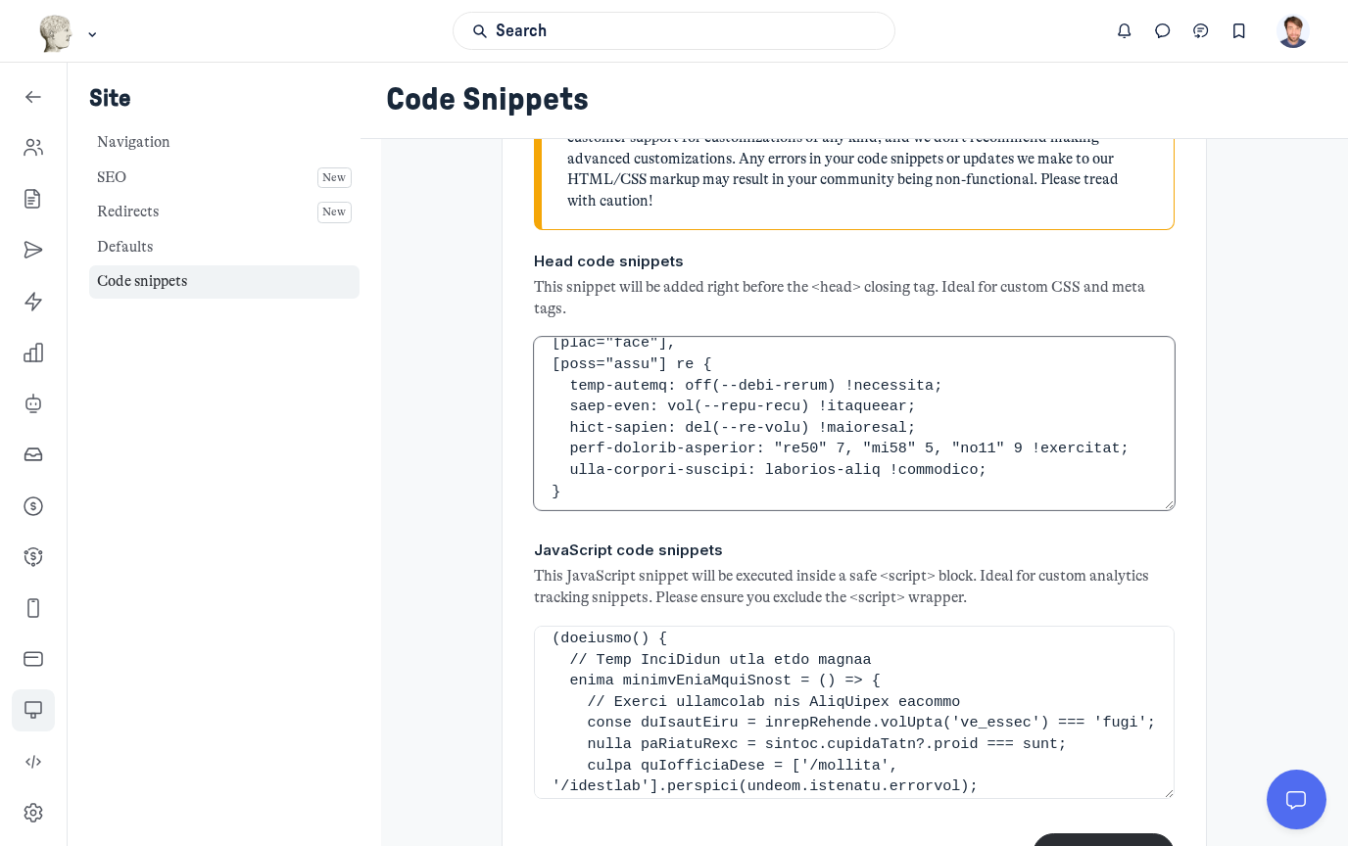
scroll to position [19700, 0]
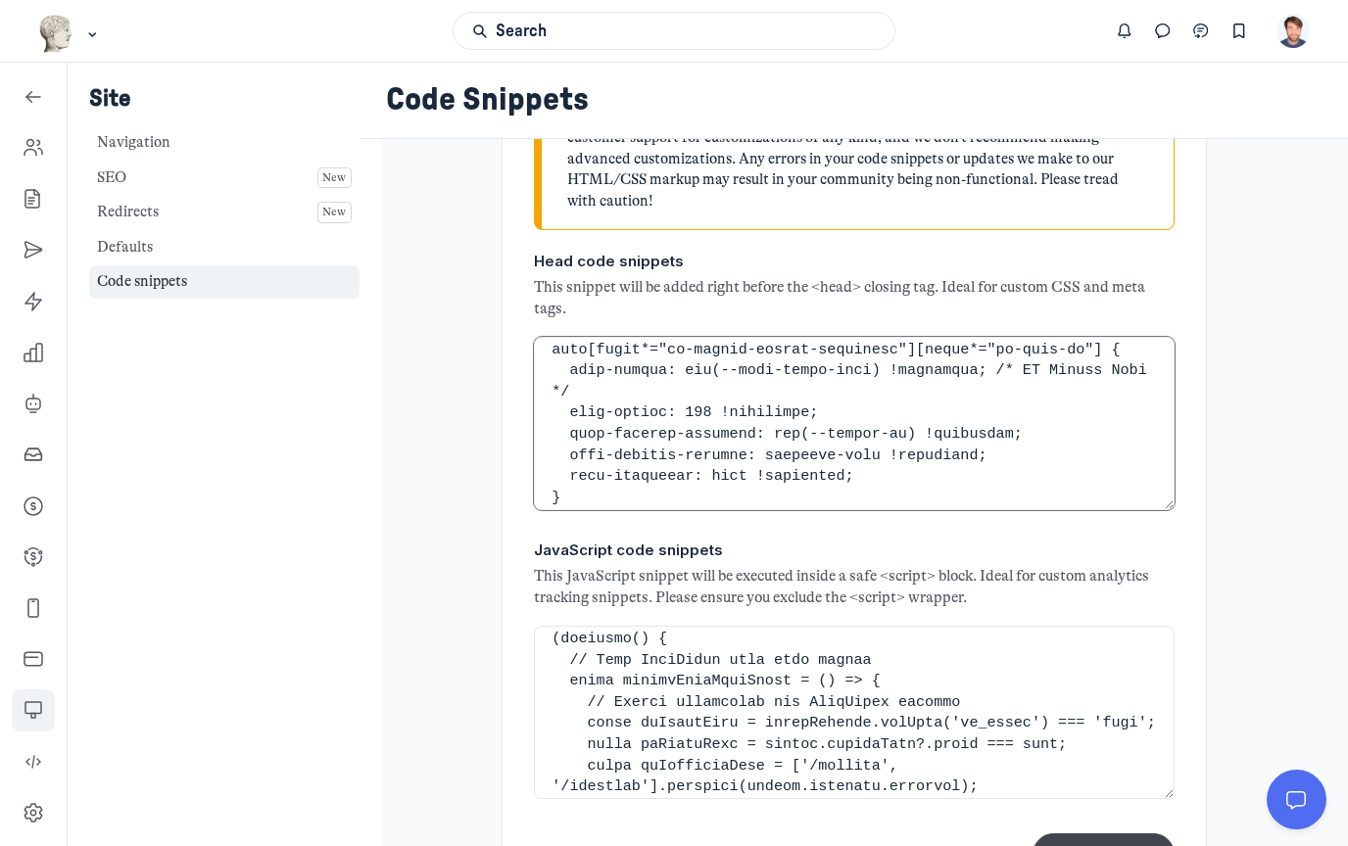
type textarea "<lore ipsu="dolor://sit-ametc.adipi.eli/seddo.eiu" tem="incididunt"> <utlab> /*…"
click at [1132, 833] on button "Save changes" at bounding box center [1103, 854] width 142 height 42
click at [1009, 650] on textarea "JavaScript code snippets" at bounding box center [854, 712] width 641 height 173
paste textarea "<!-- Google tag (gtag.js) --> <script async src="[URL][DOMAIN_NAME]"></script> …"
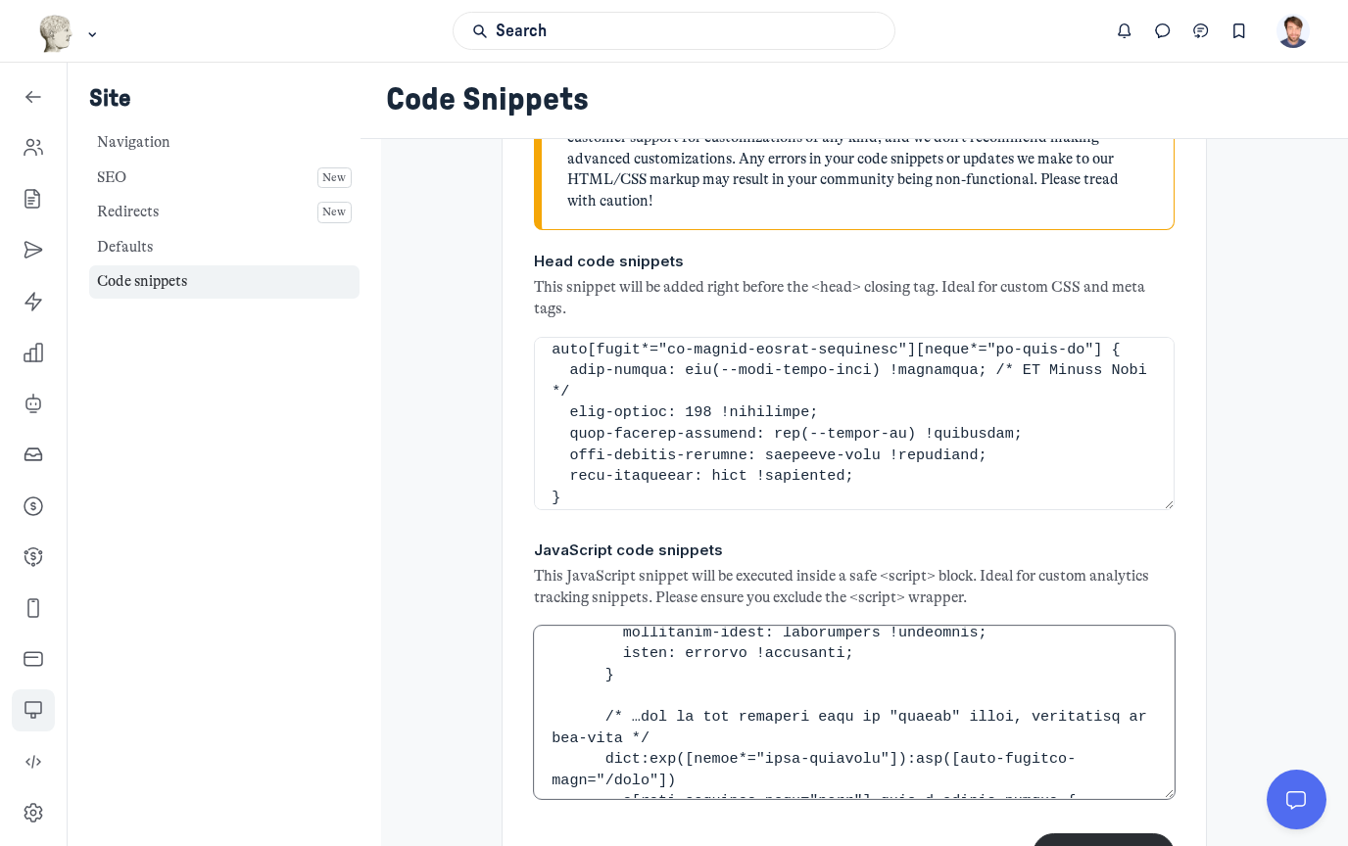
scroll to position [6369, 0]
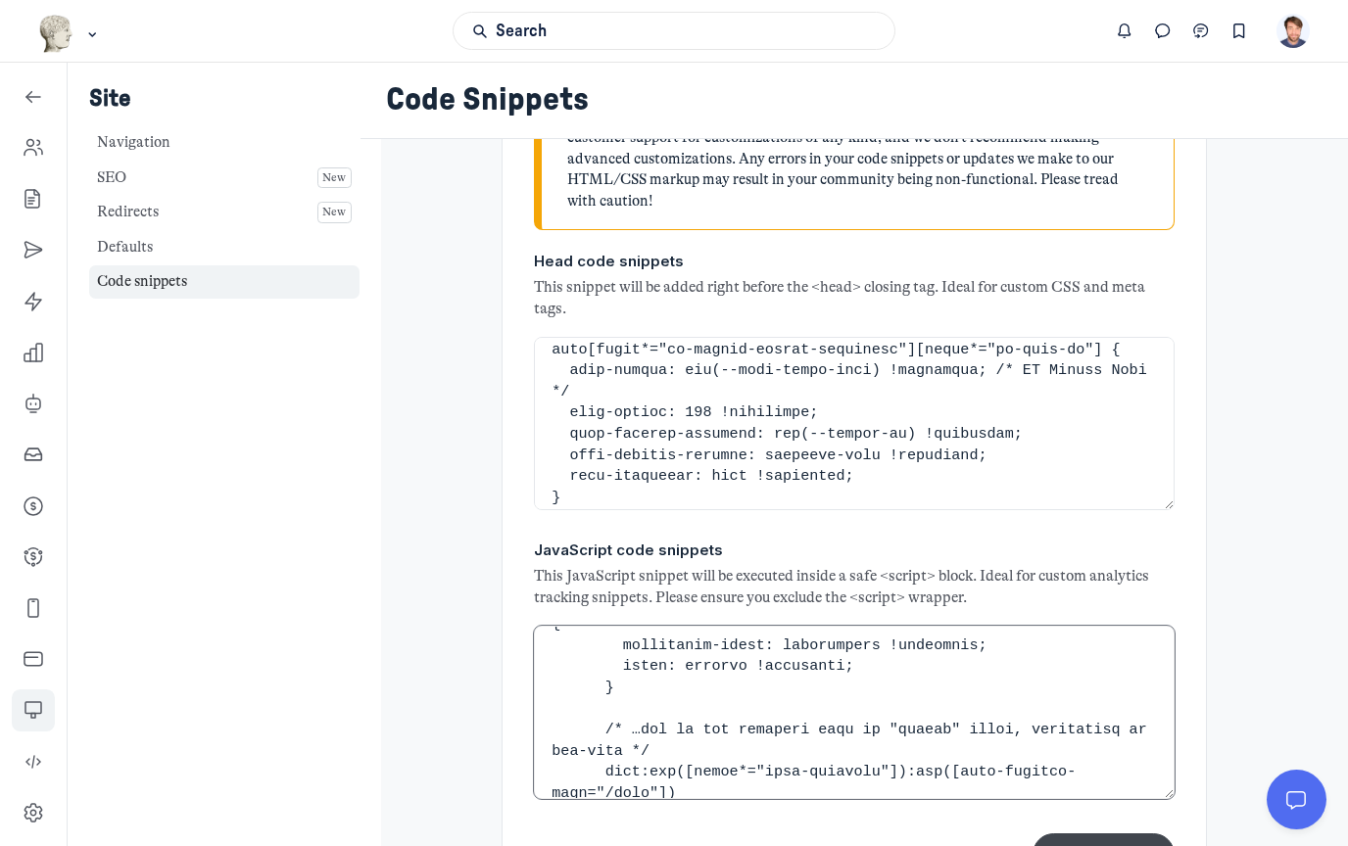
type textarea "<!-- Google tag (gtag.js) --> <script async src="[URL][DOMAIN_NAME]"></script> …"
click at [1106, 833] on button "Save changes" at bounding box center [1103, 854] width 142 height 42
click at [838, 353] on textarea "Head code snippets" at bounding box center [854, 423] width 641 height 173
click at [879, 368] on textarea "Head code snippets" at bounding box center [854, 423] width 641 height 173
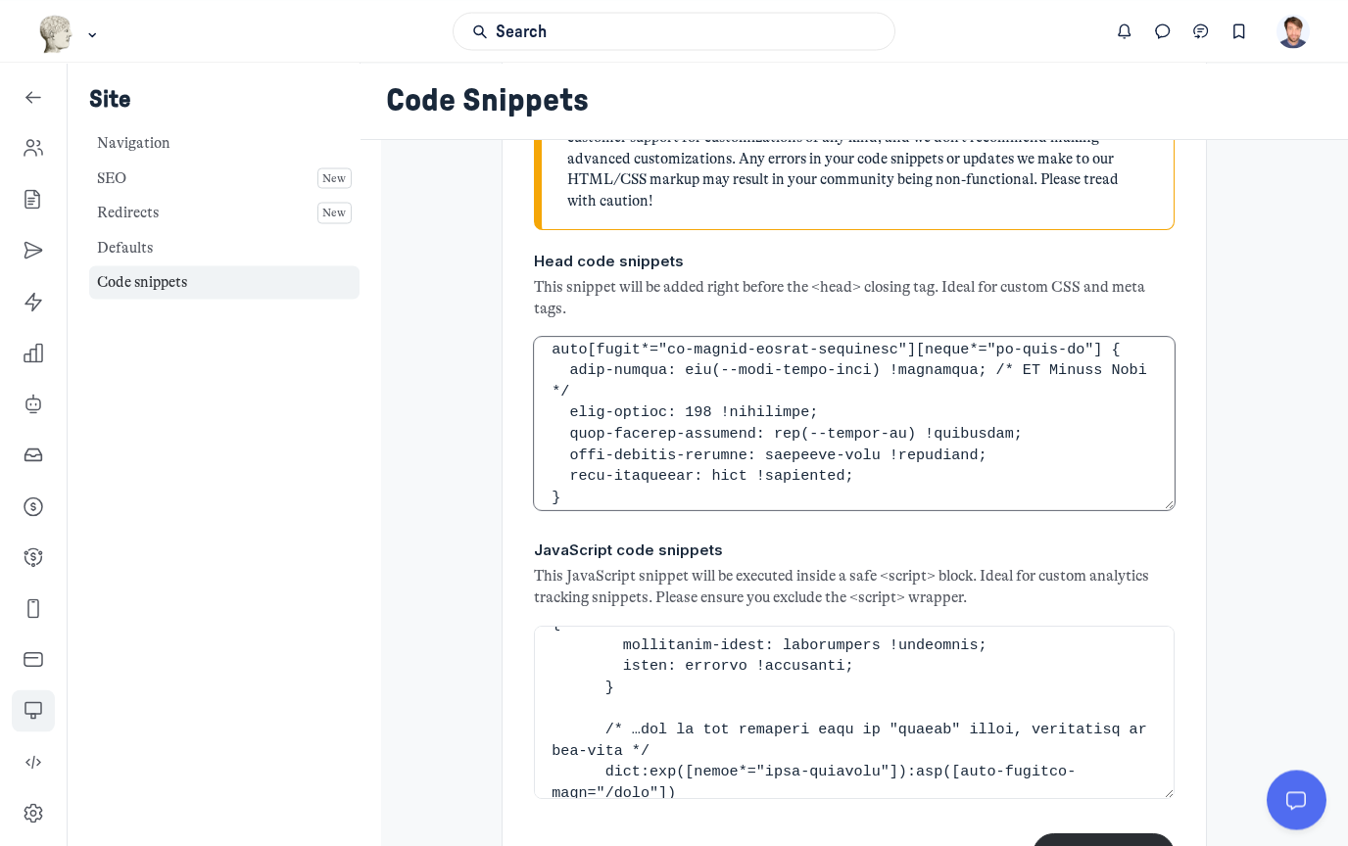
paste textarea "Main Content"
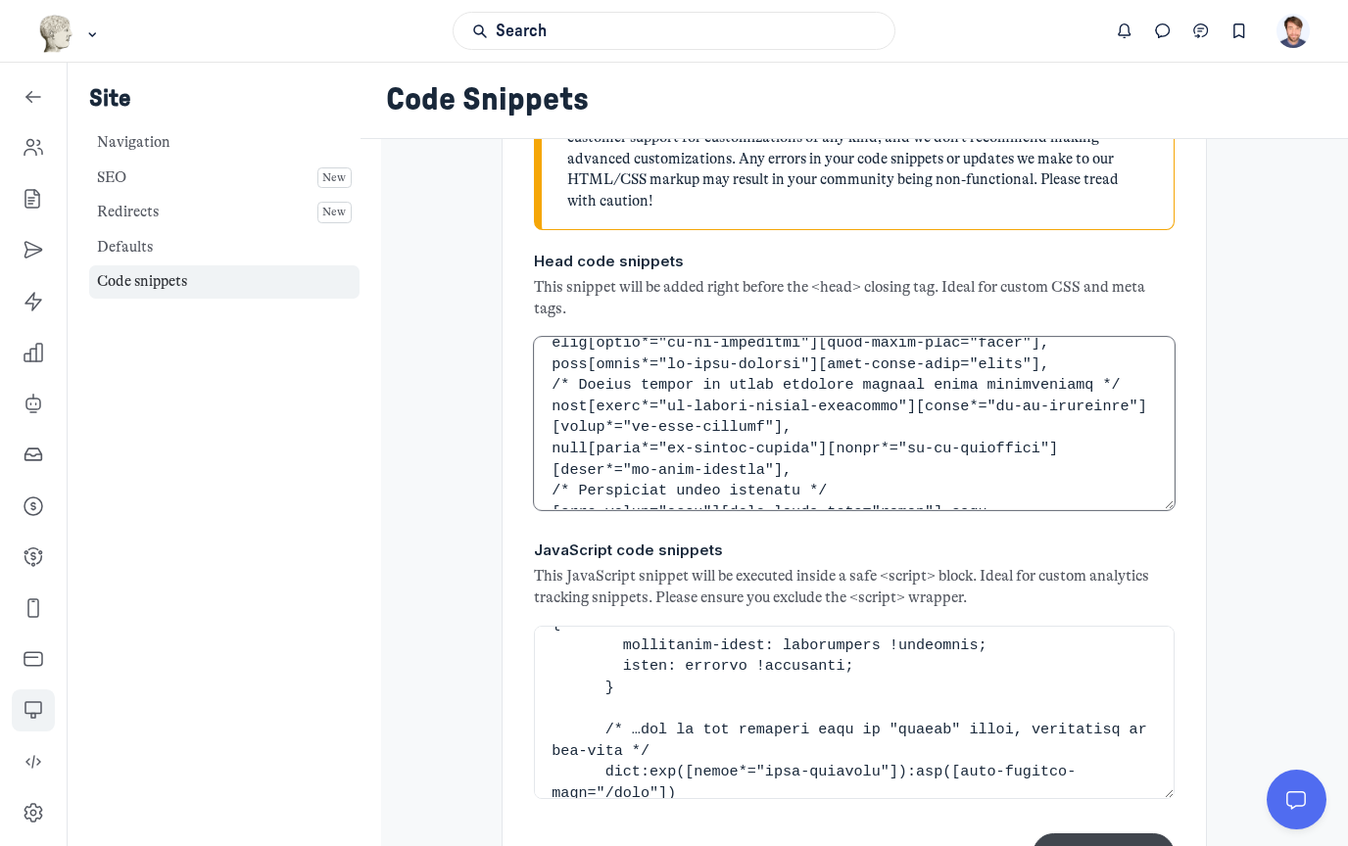
type textarea "<lore ipsu="dolor://sit-ametc.adipi.eli/seddo.eiu" tem="incididunt"> <utlab> /*…"
click at [1098, 833] on button "Save changes" at bounding box center [1103, 854] width 142 height 42
